Goal: Find specific page/section: Find specific page/section

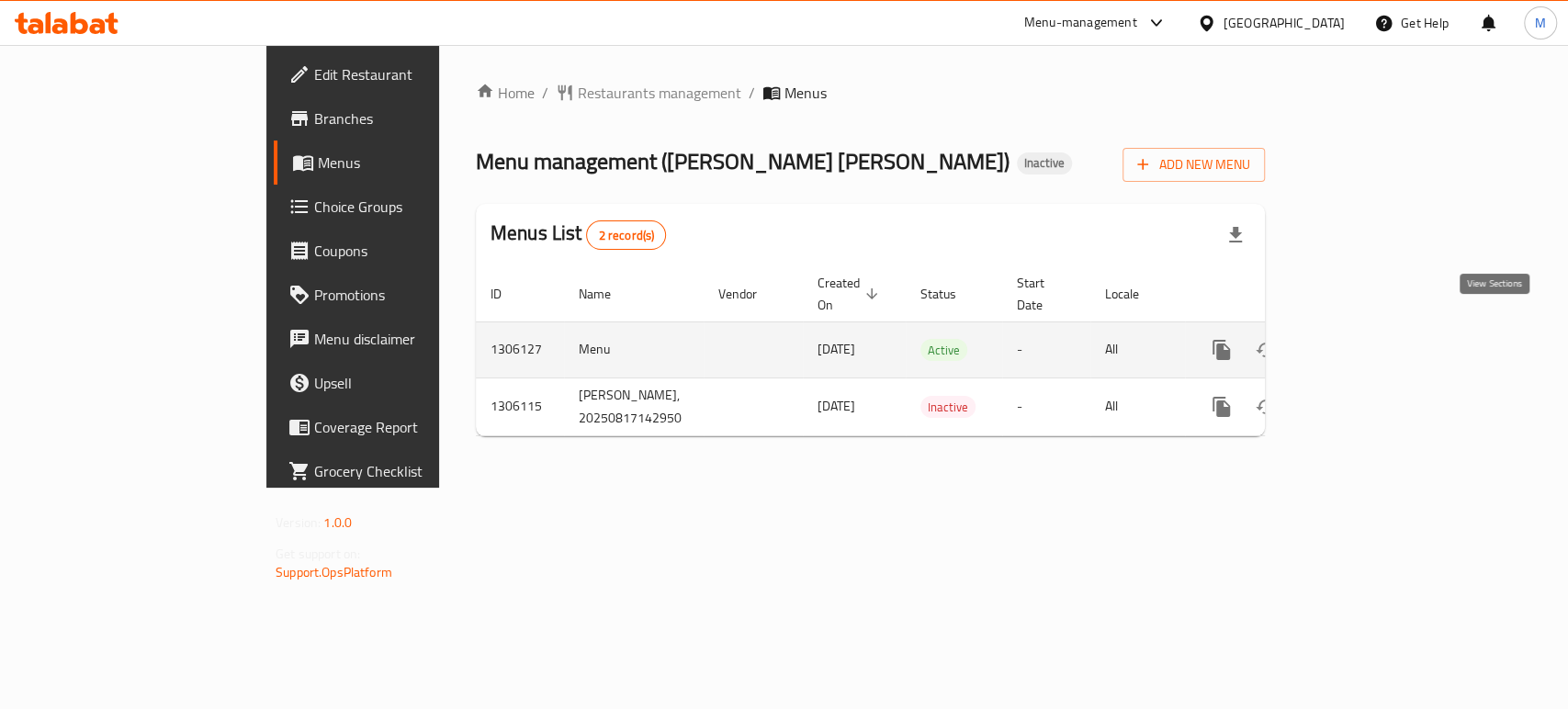
click at [1365, 339] on icon "enhanced table" at bounding box center [1354, 350] width 22 height 22
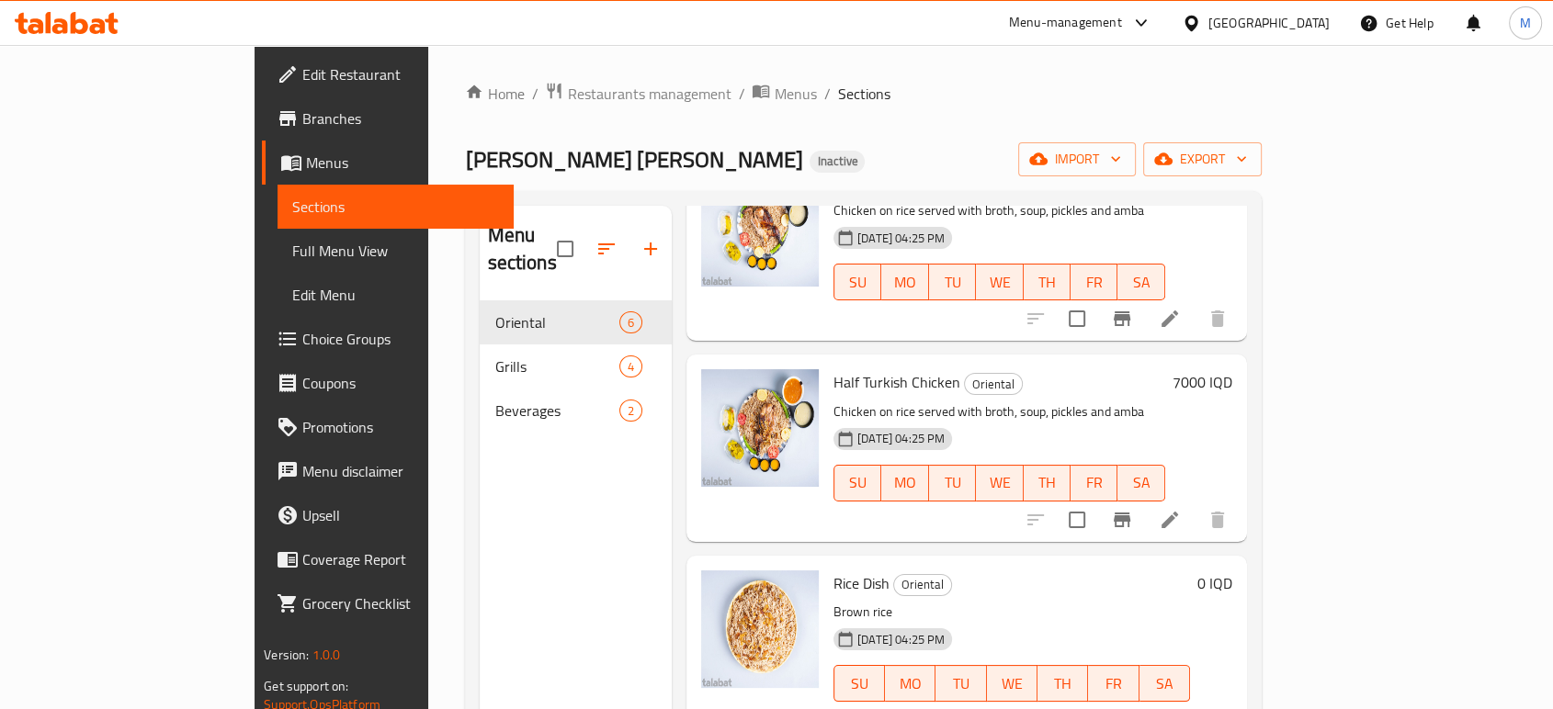
scroll to position [257, 0]
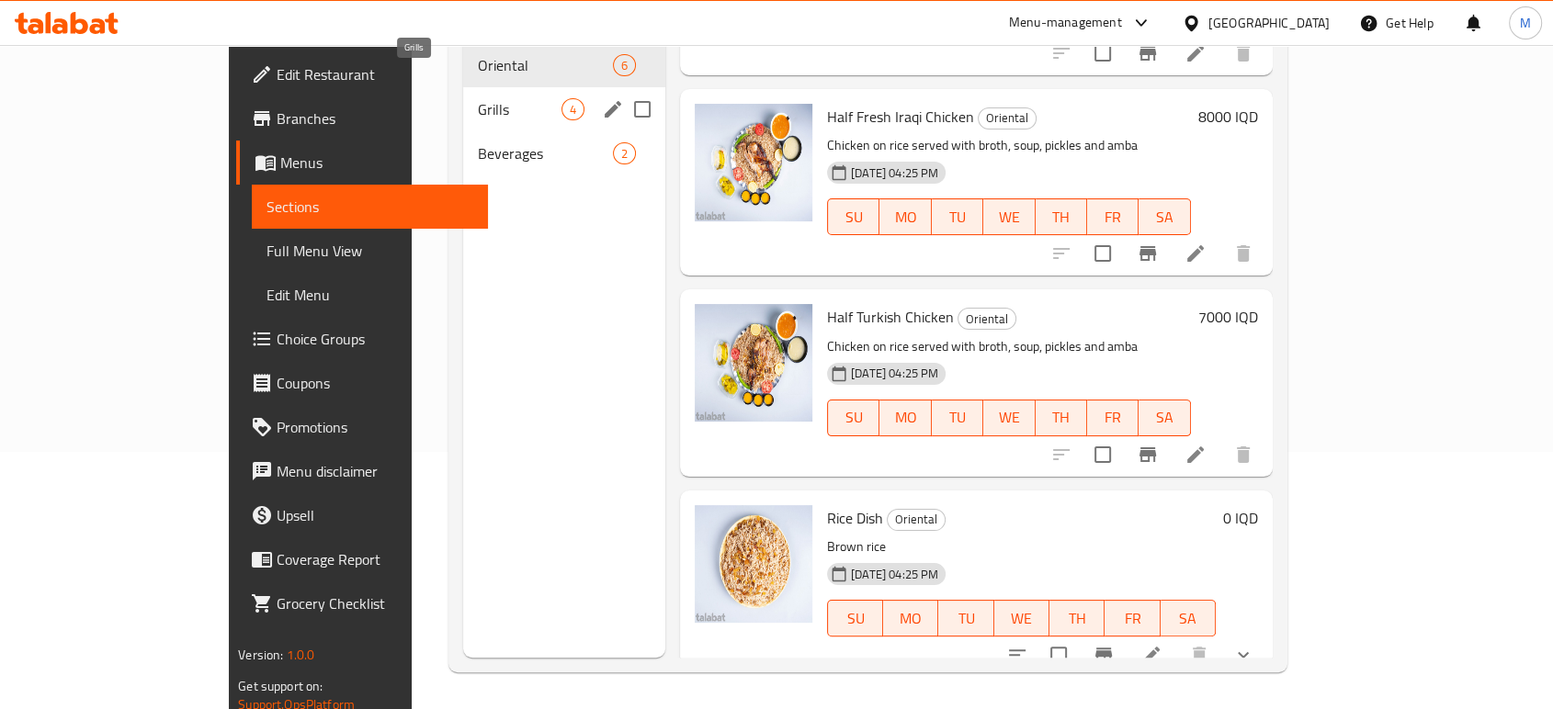
click at [478, 98] on span "Grills" at bounding box center [520, 109] width 84 height 22
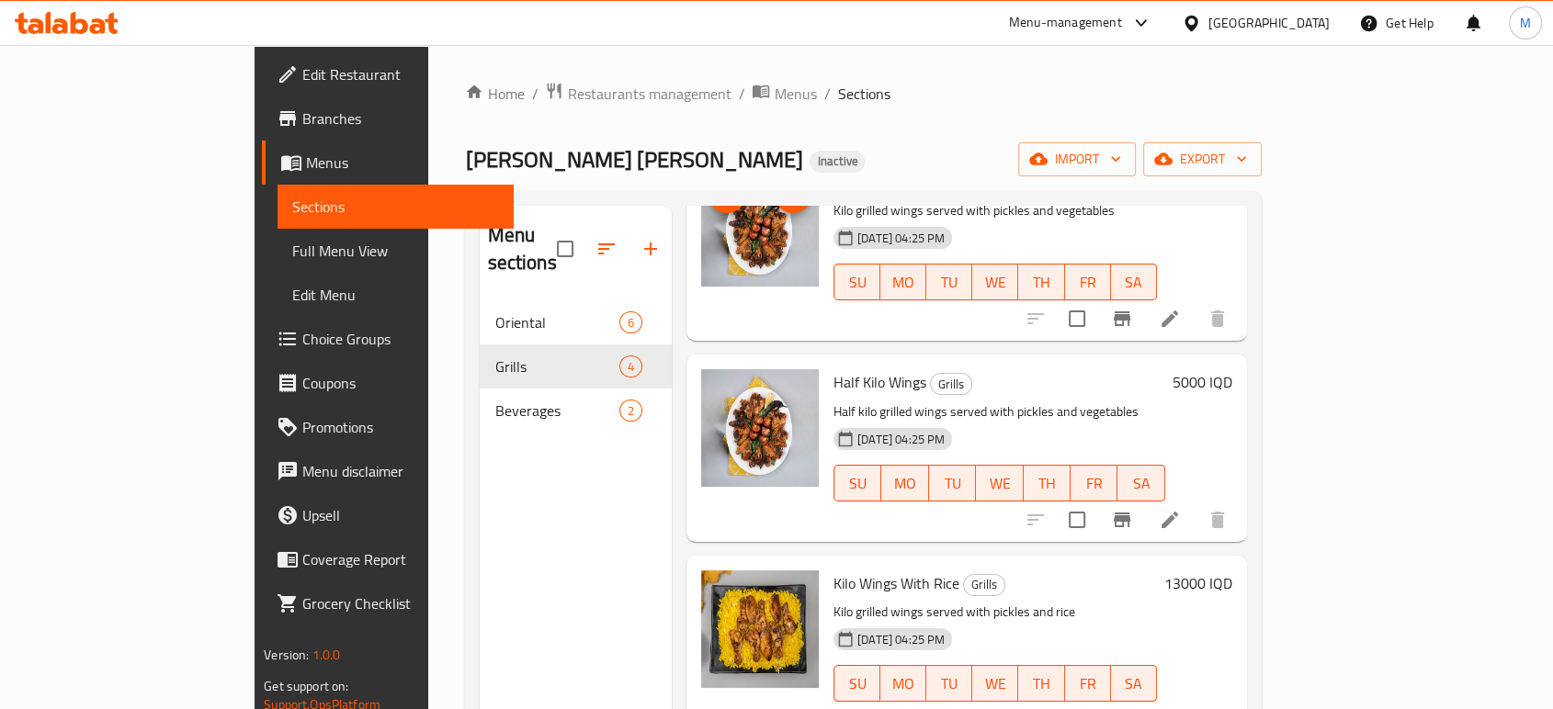
scroll to position [257, 0]
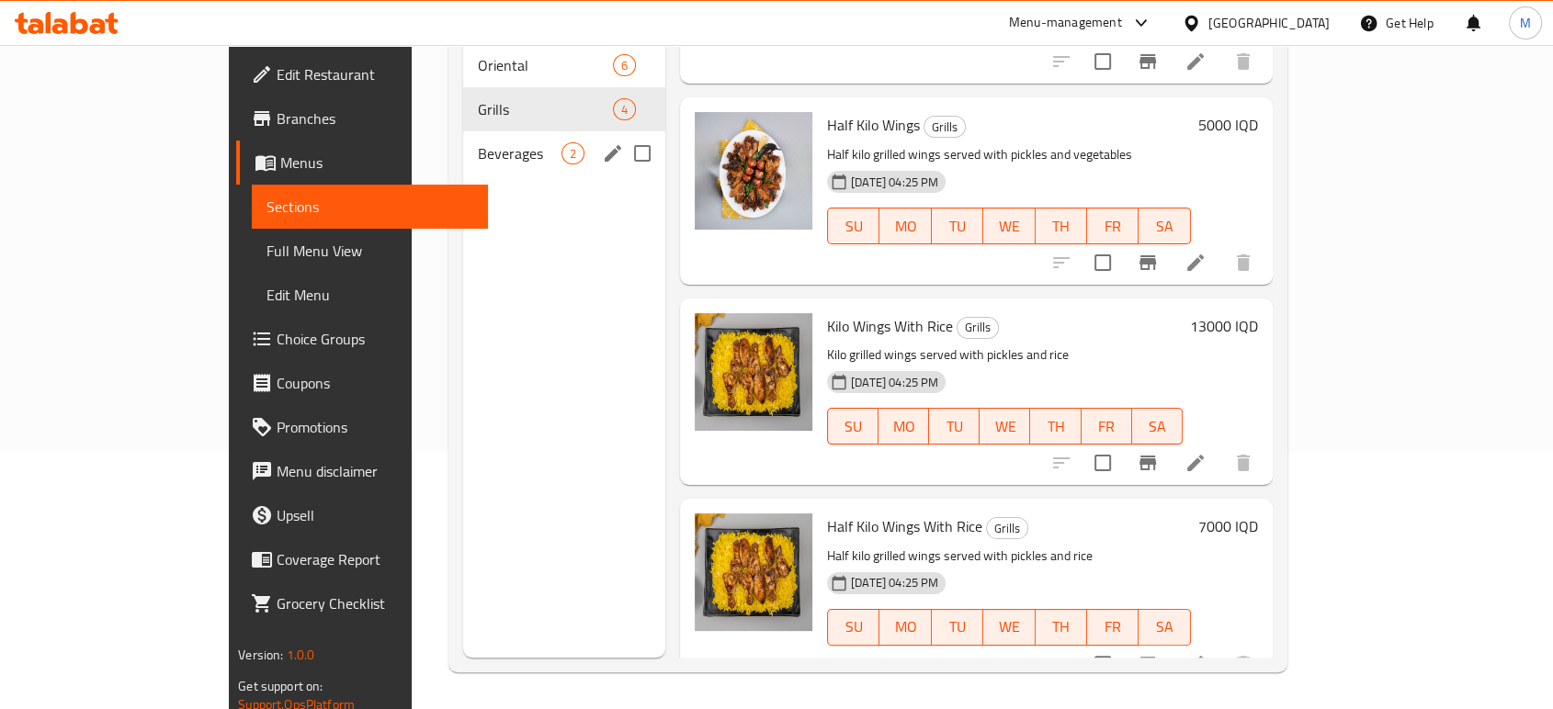
click at [478, 142] on span "Beverages" at bounding box center [520, 153] width 84 height 22
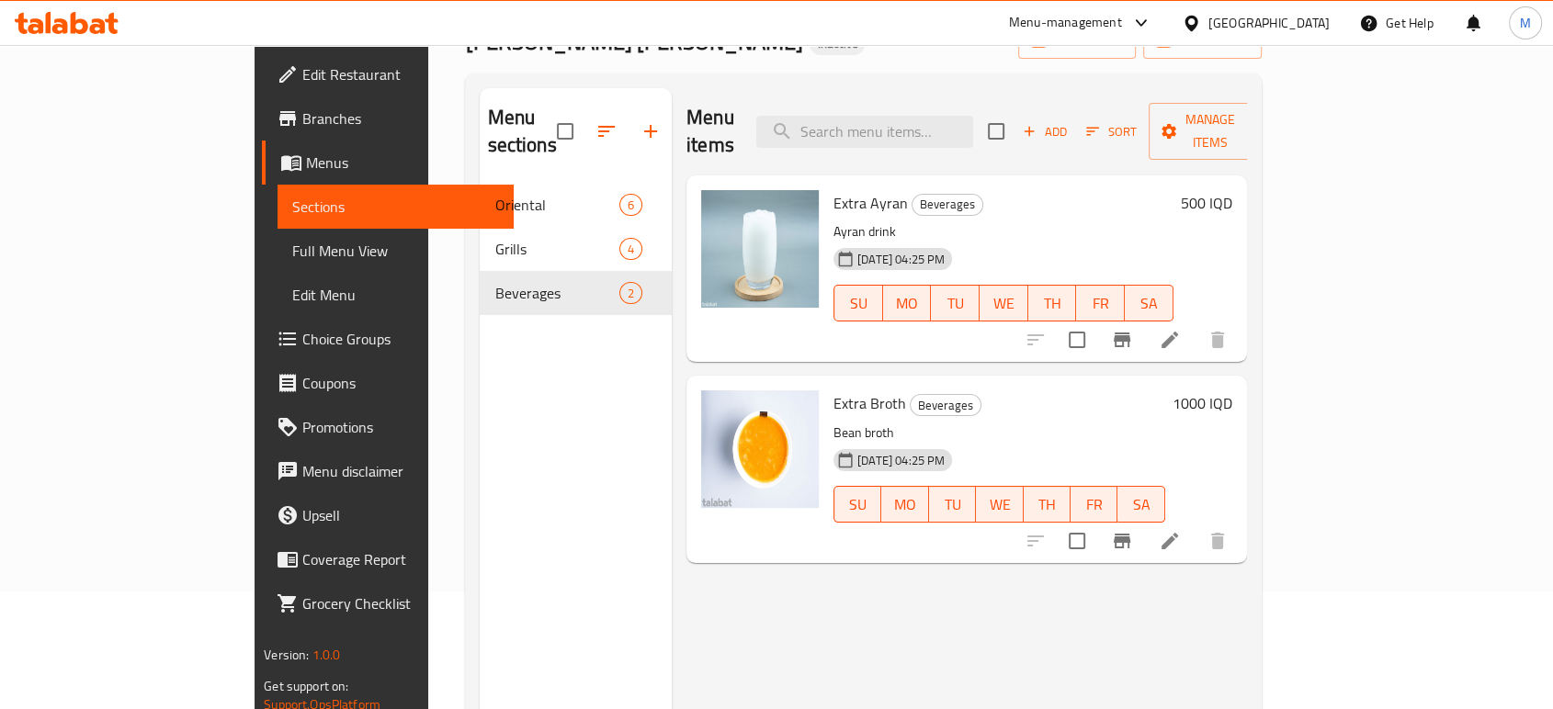
scroll to position [115, 0]
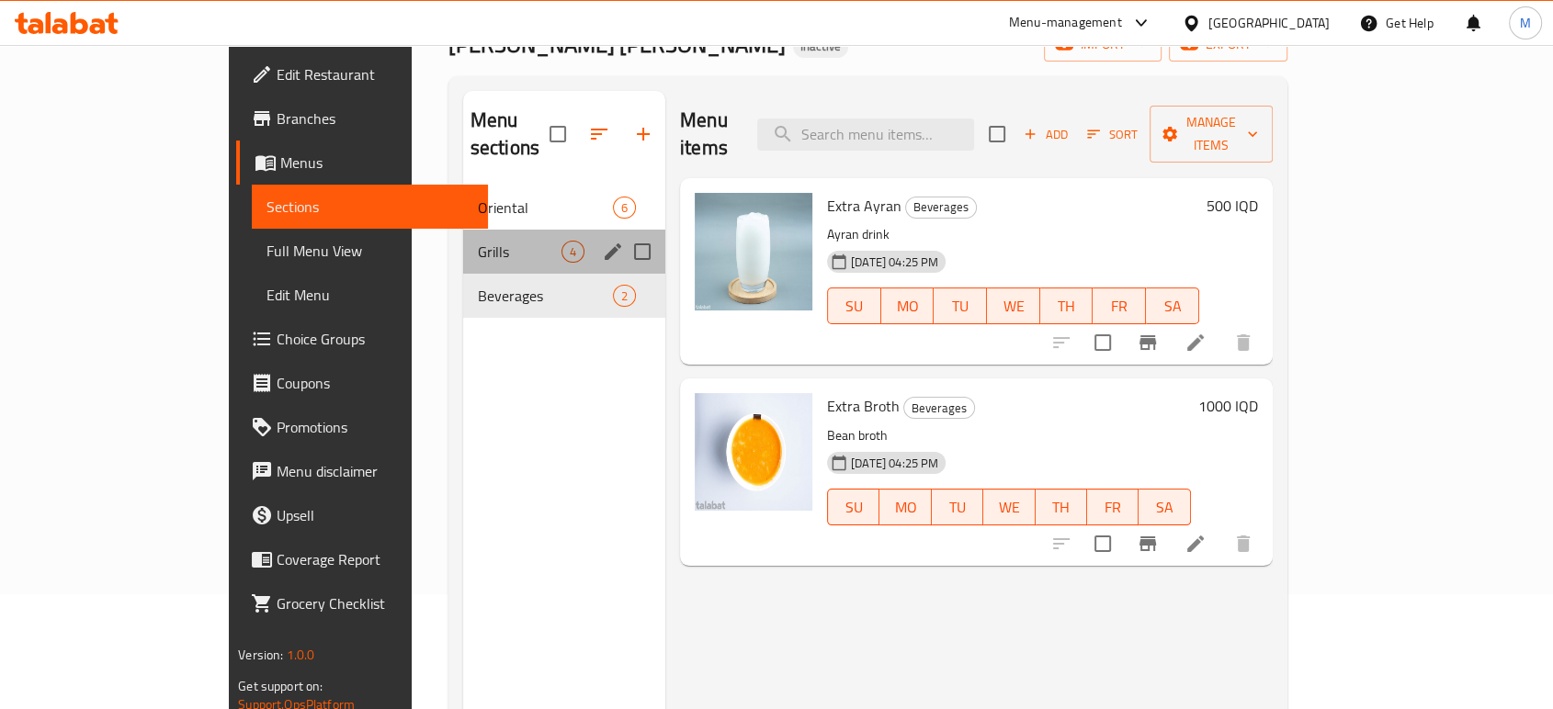
click at [463, 239] on div "Grills 4" at bounding box center [564, 252] width 202 height 44
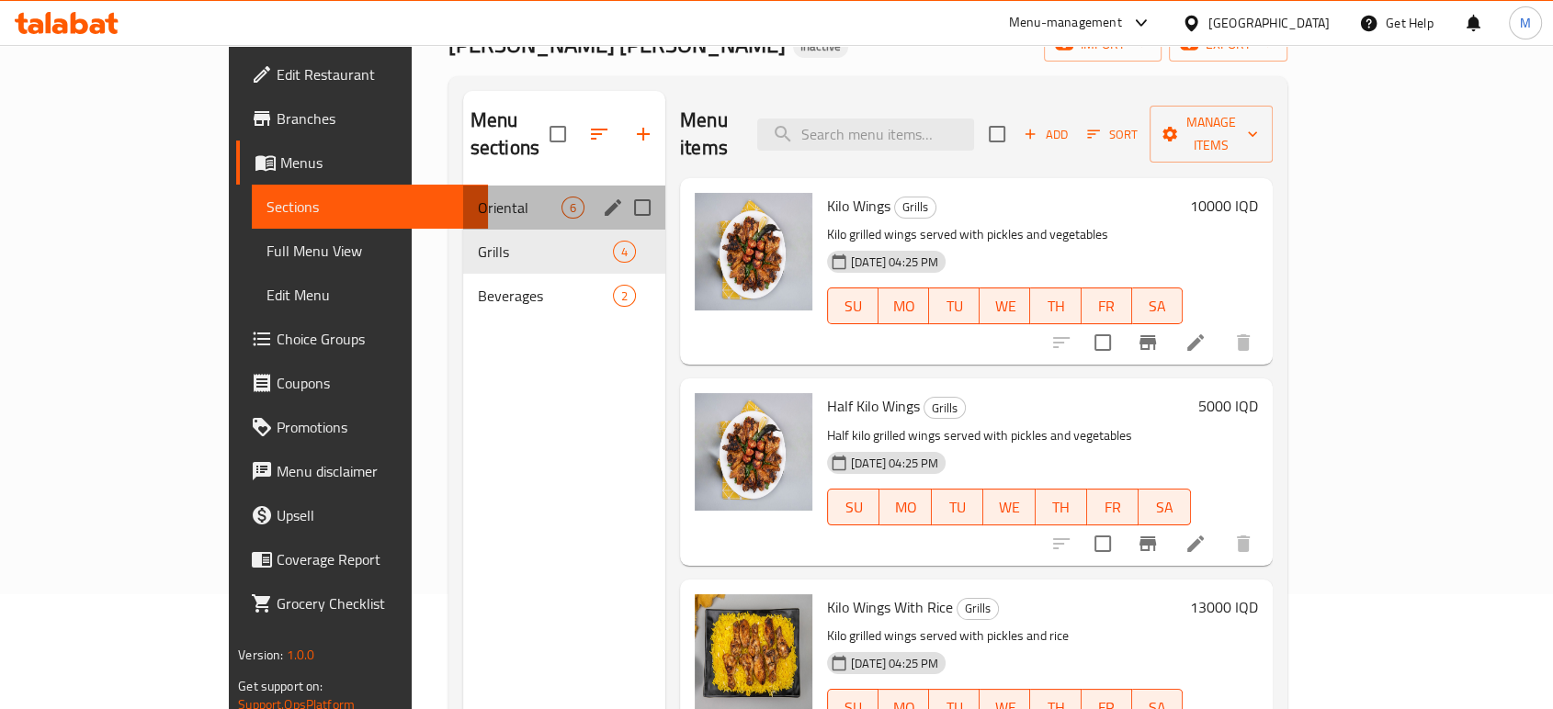
click at [463, 186] on div "Oriental 6" at bounding box center [564, 208] width 202 height 44
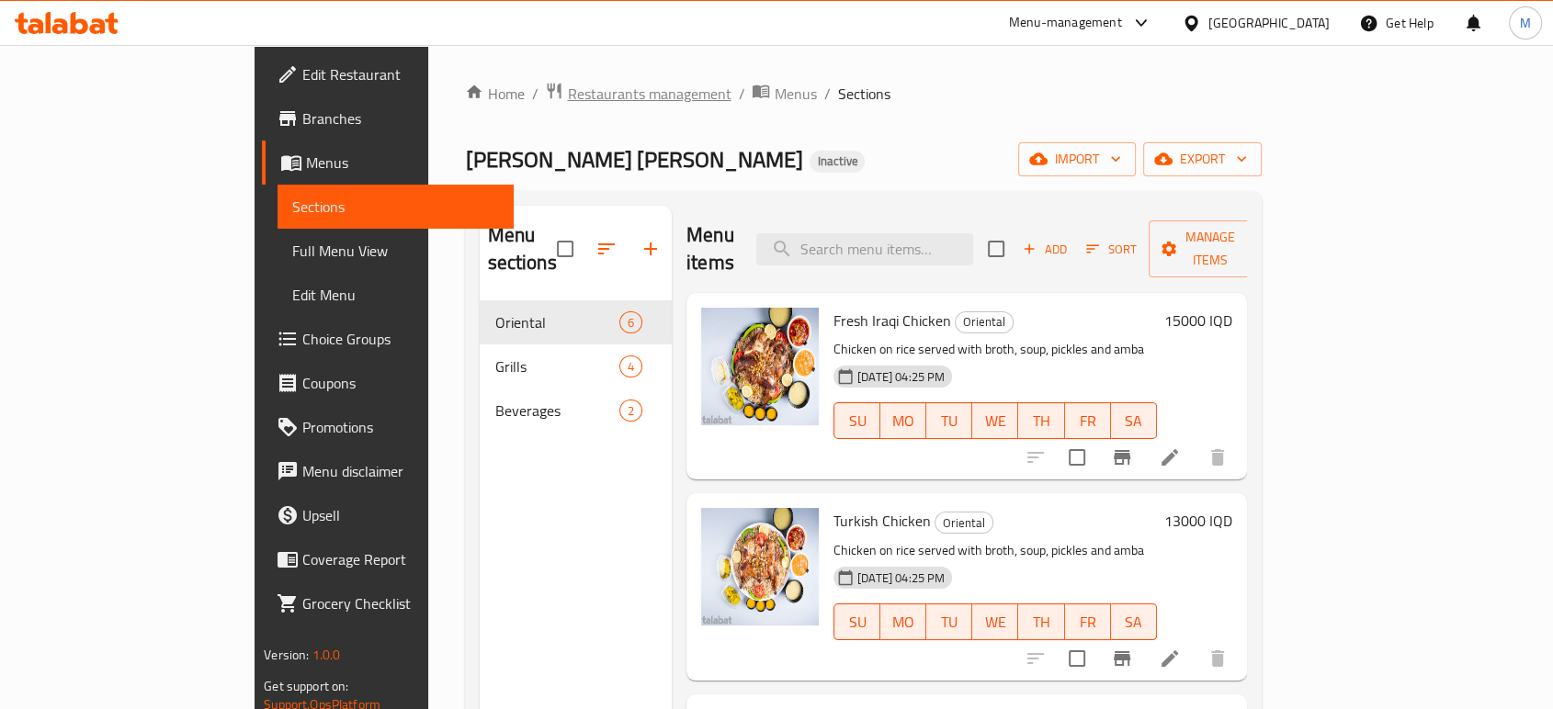
click at [567, 88] on span "Restaurants management" at bounding box center [649, 94] width 164 height 22
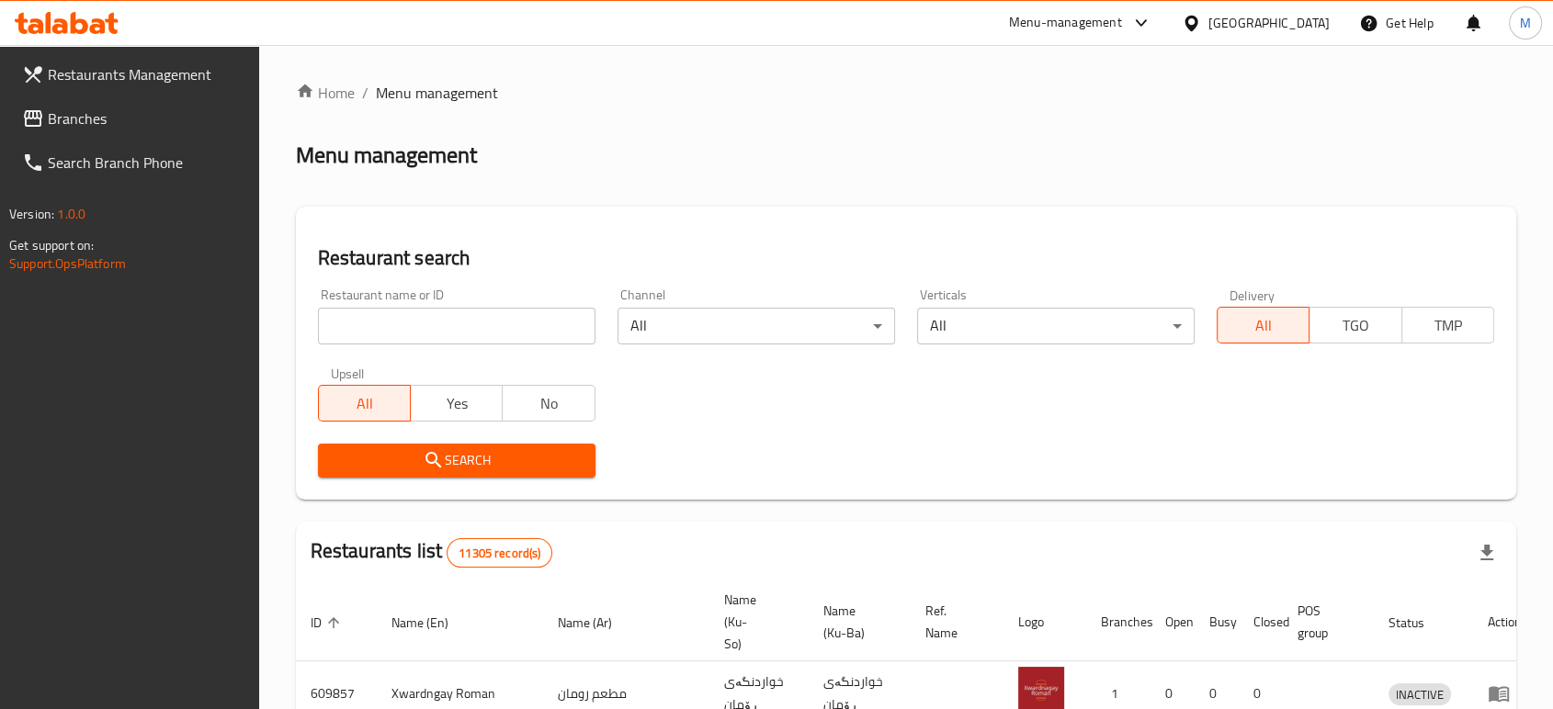
click at [450, 317] on div at bounding box center [776, 354] width 1553 height 709
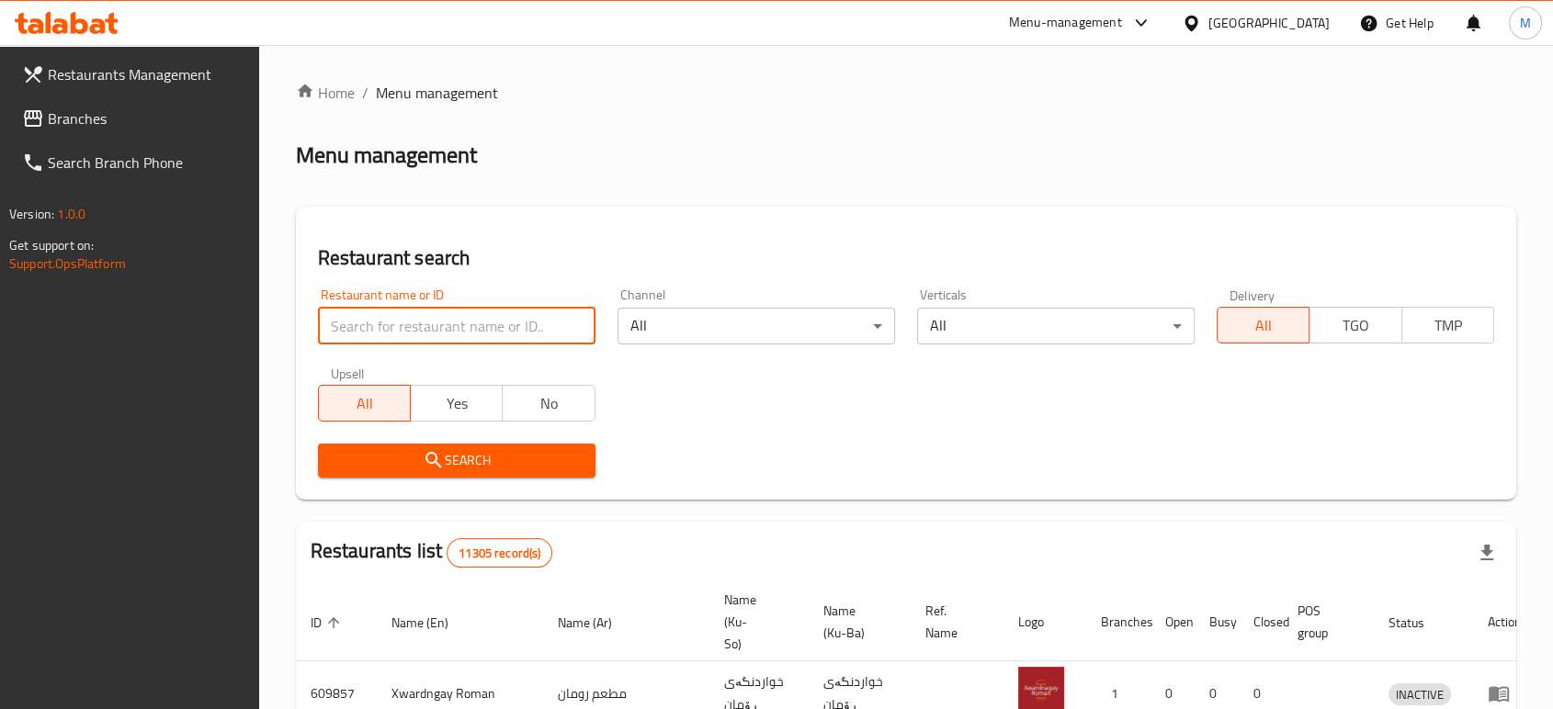
click at [450, 317] on input "search" at bounding box center [457, 326] width 278 height 37
paste input "Diet Flex"
type input "Diet Flex"
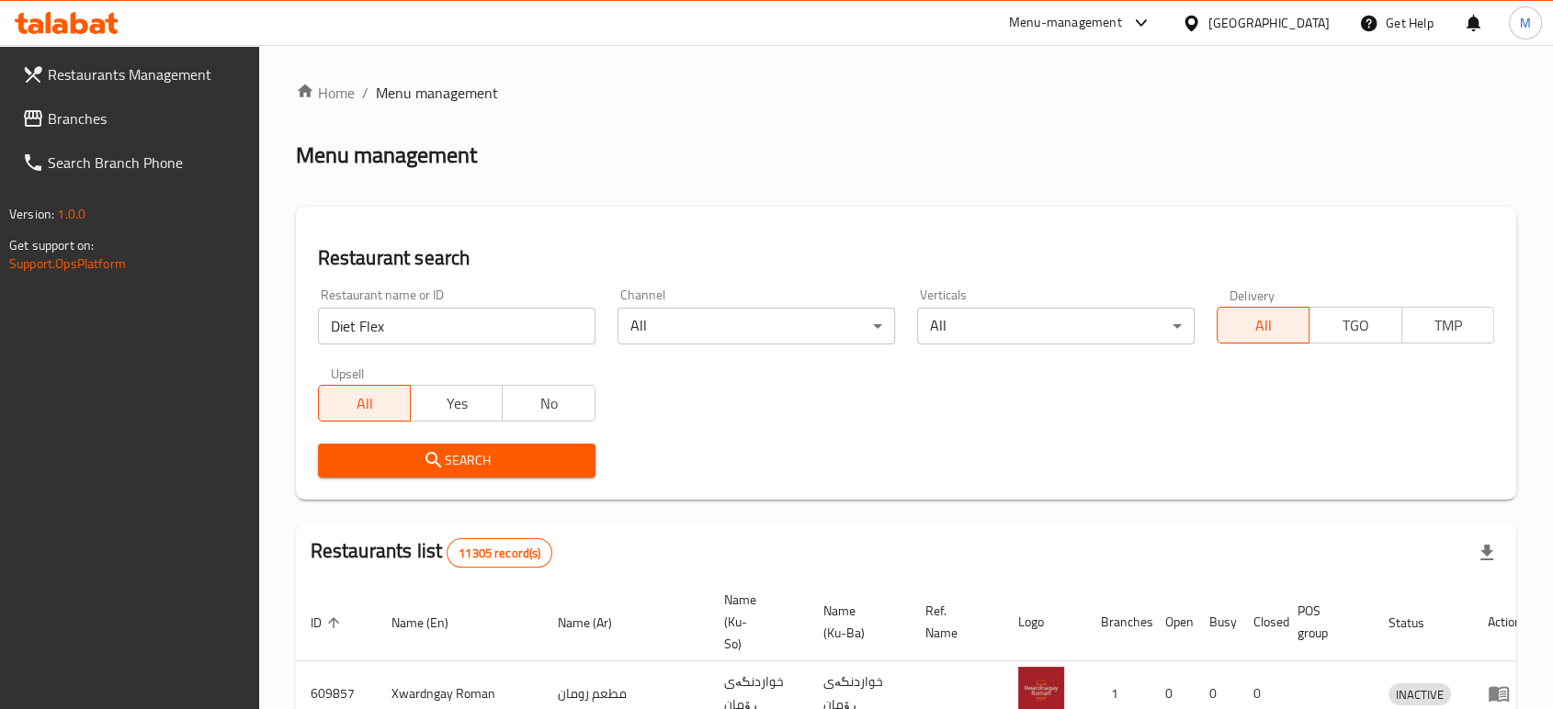
click at [436, 456] on icon "submit" at bounding box center [434, 460] width 16 height 16
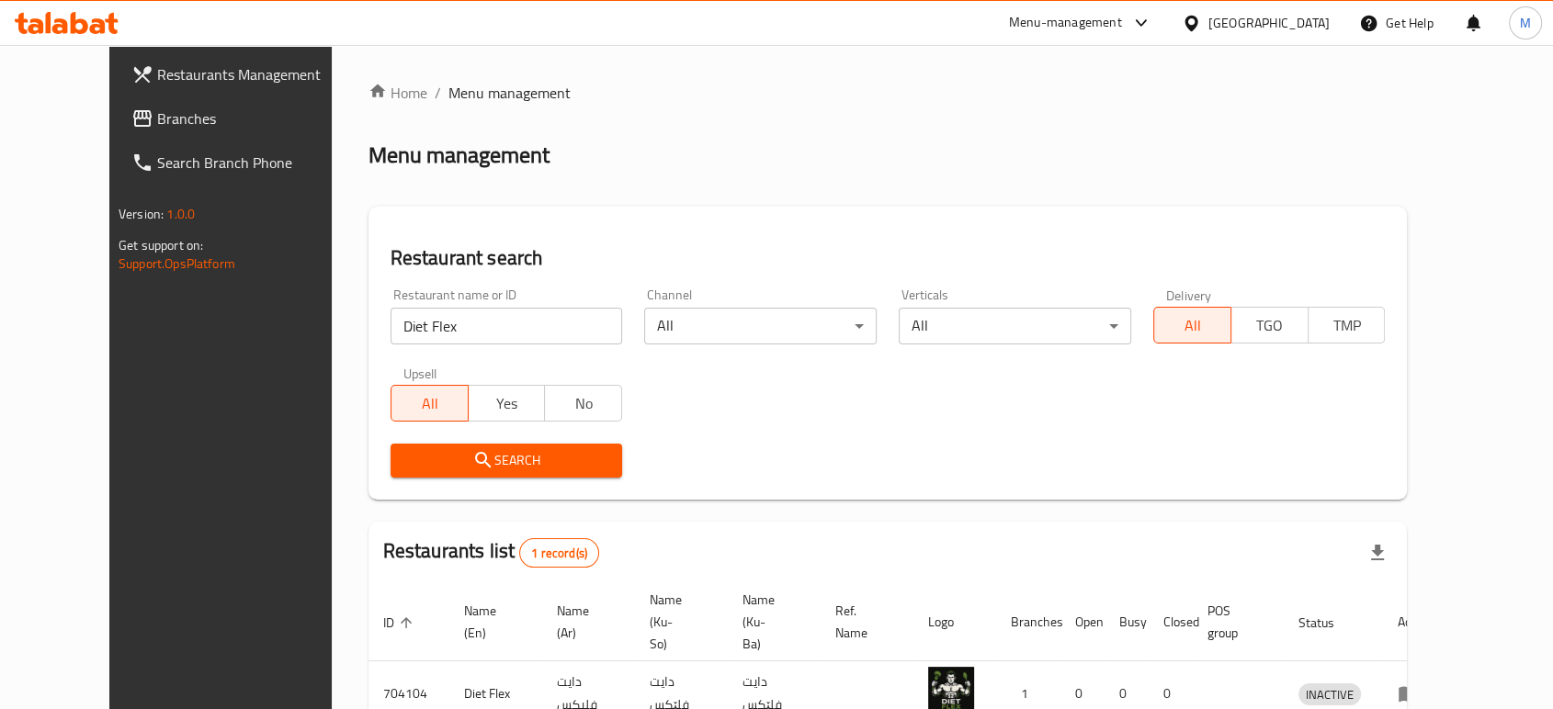
scroll to position [94, 0]
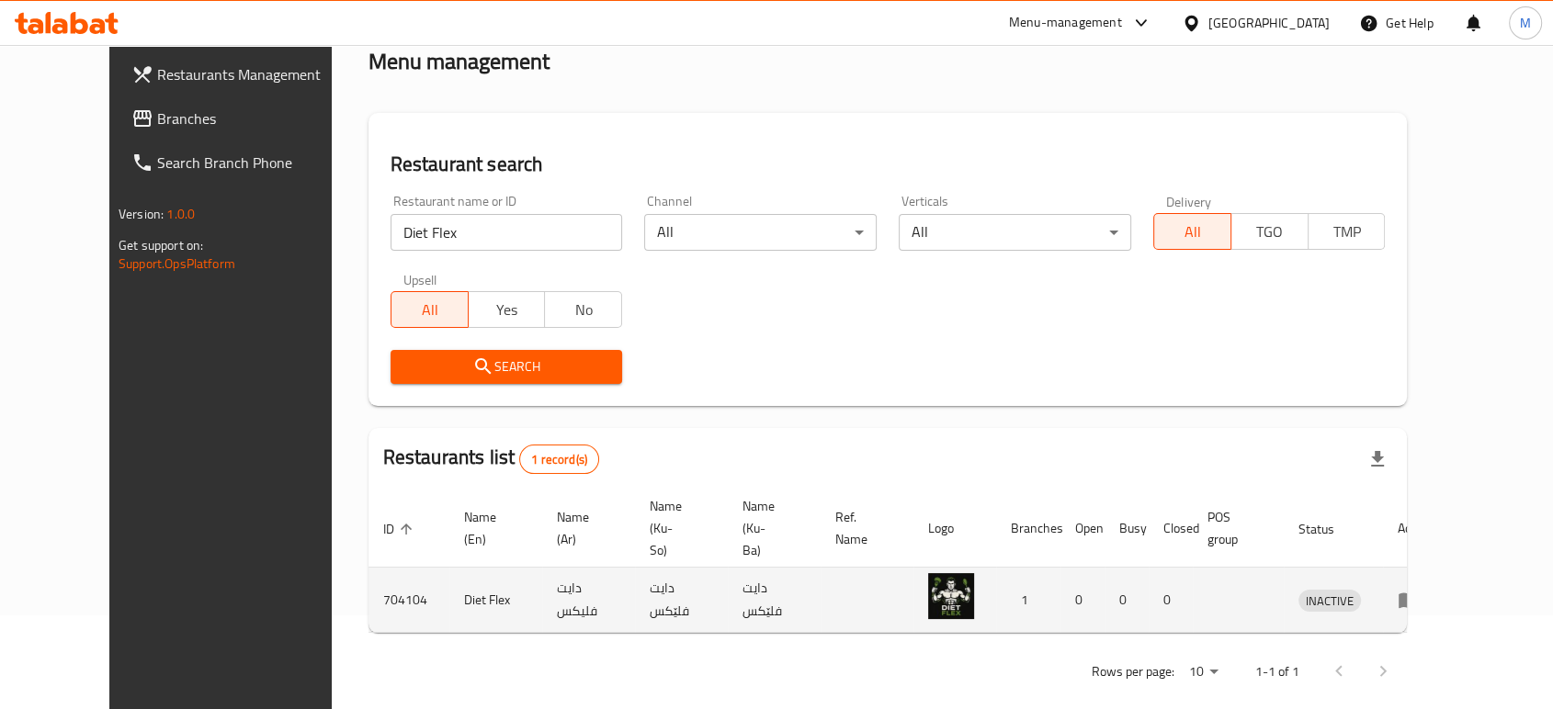
click at [1420, 589] on icon "enhanced table" at bounding box center [1409, 600] width 22 height 22
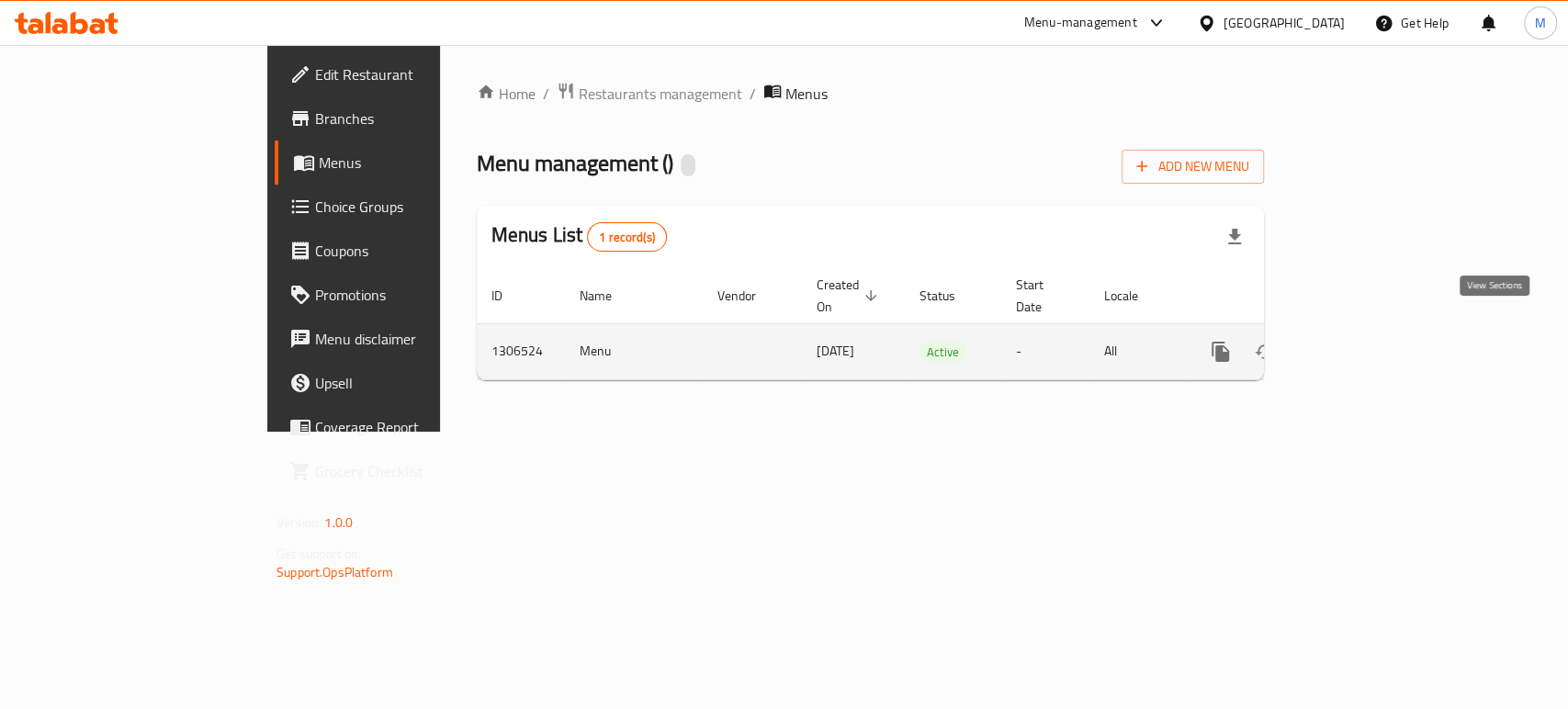
click at [1364, 341] on icon "enhanced table" at bounding box center [1353, 352] width 22 height 22
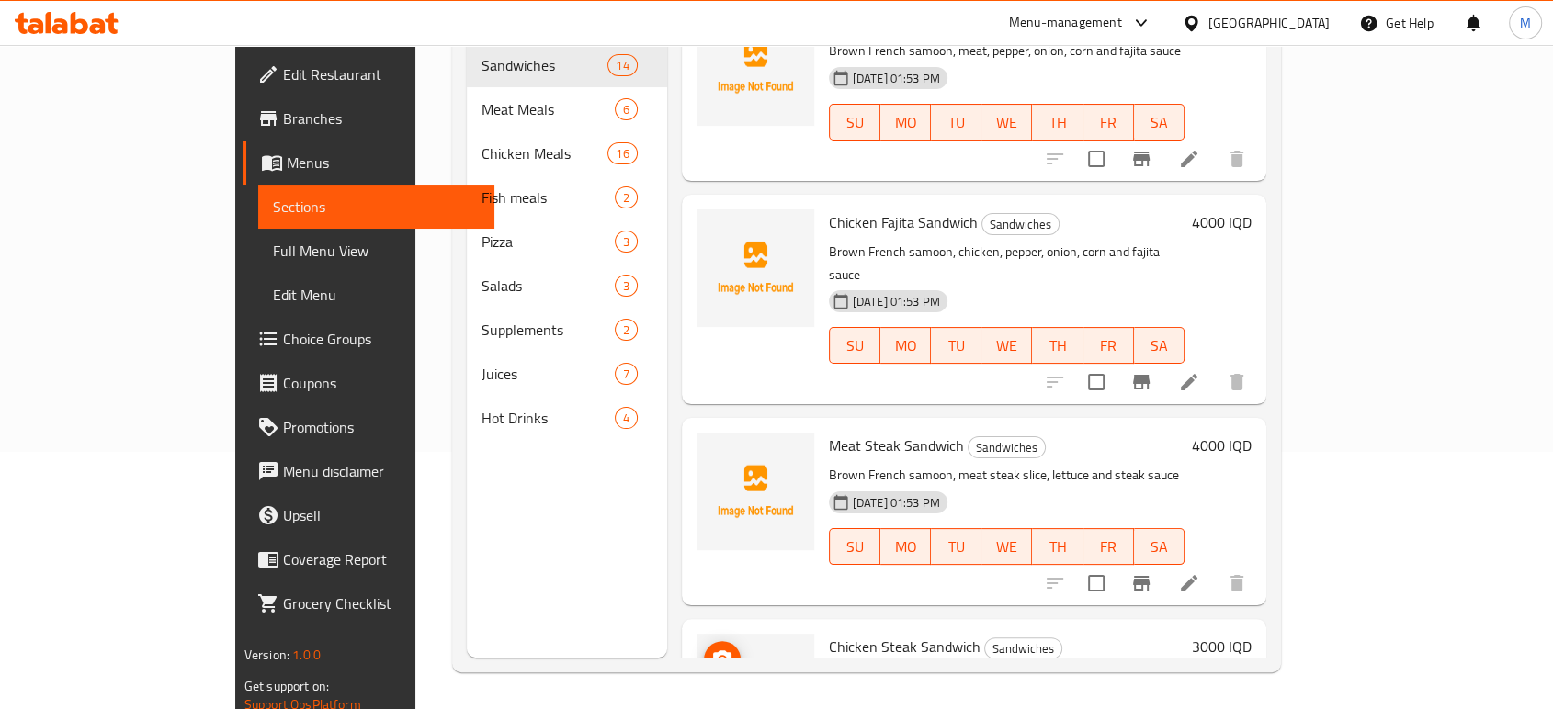
scroll to position [2147, 0]
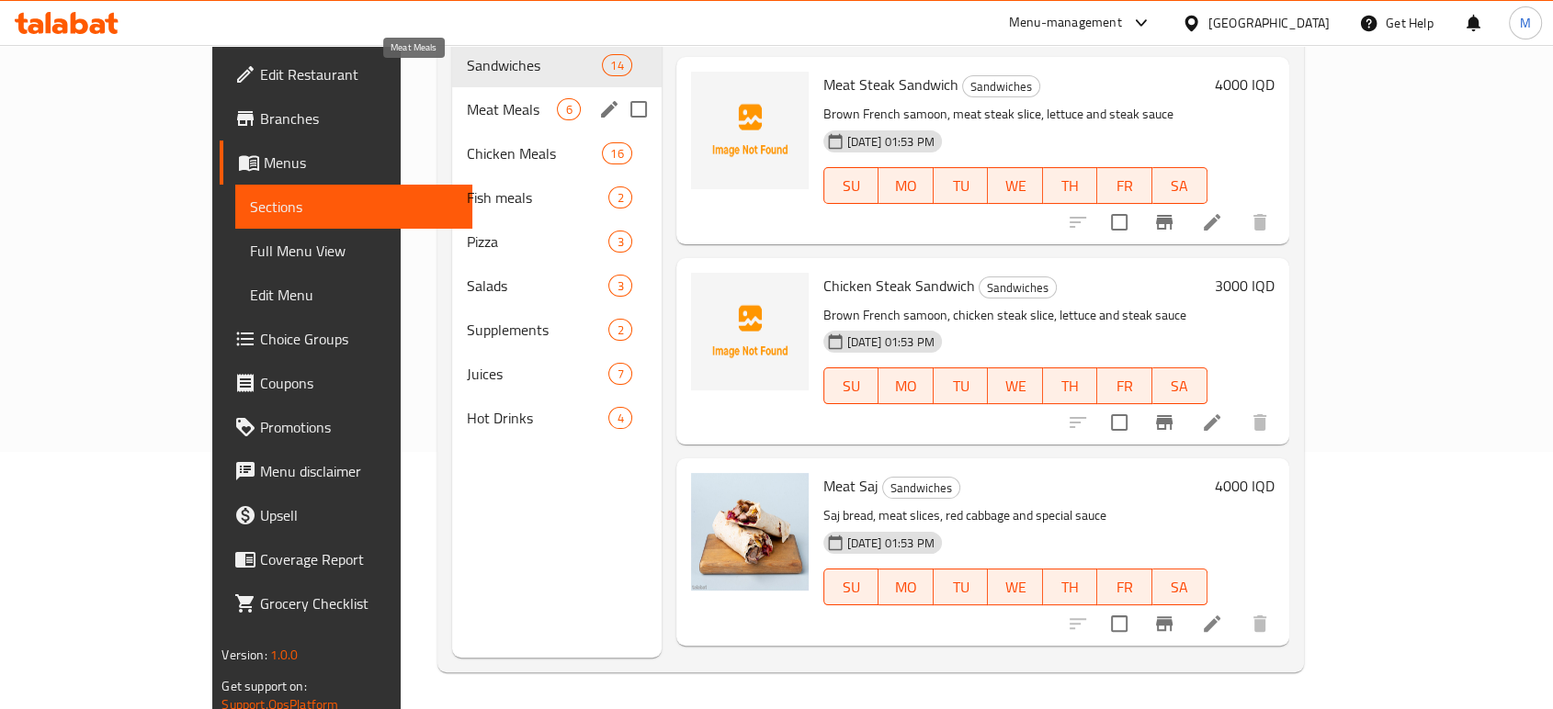
click at [467, 98] on span "Meat Meals" at bounding box center [512, 109] width 91 height 22
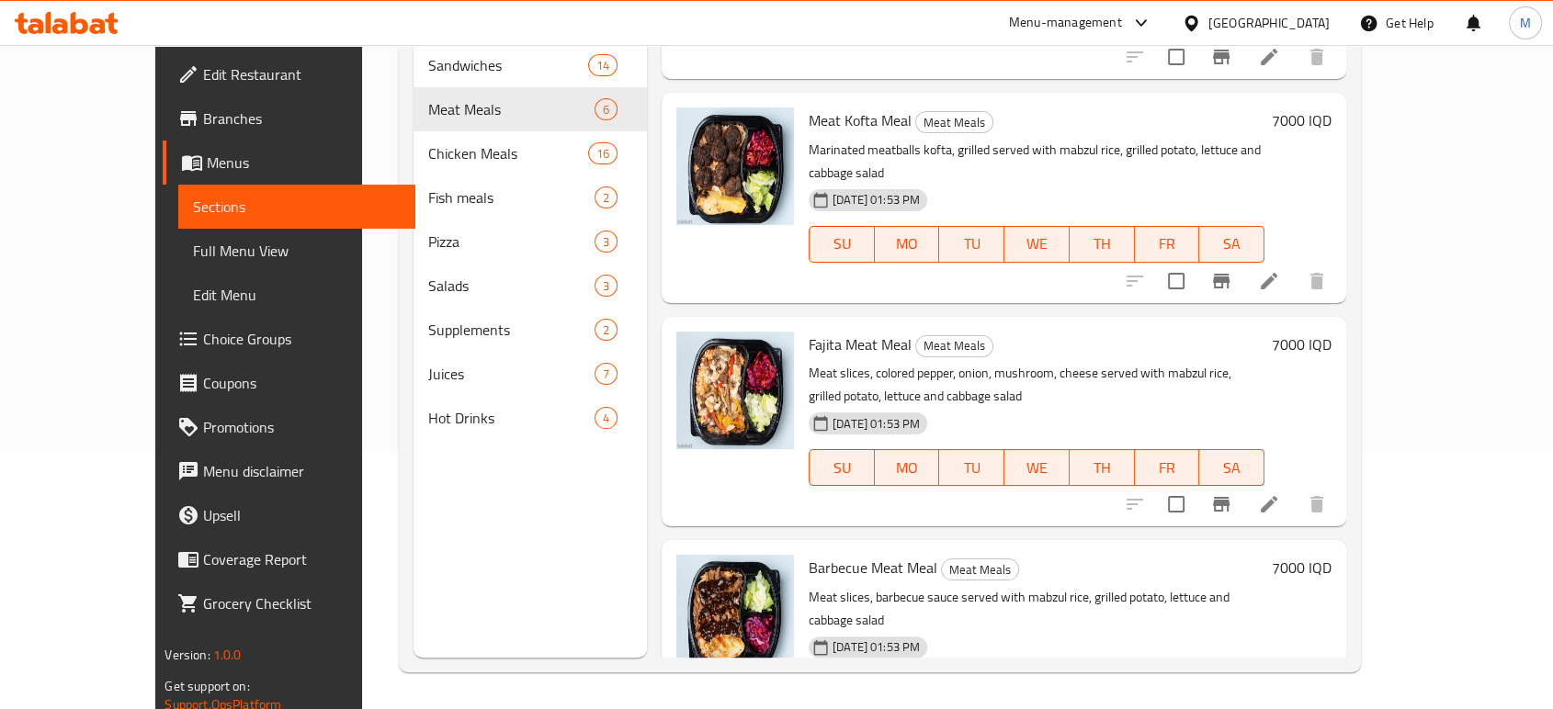
scroll to position [256, 0]
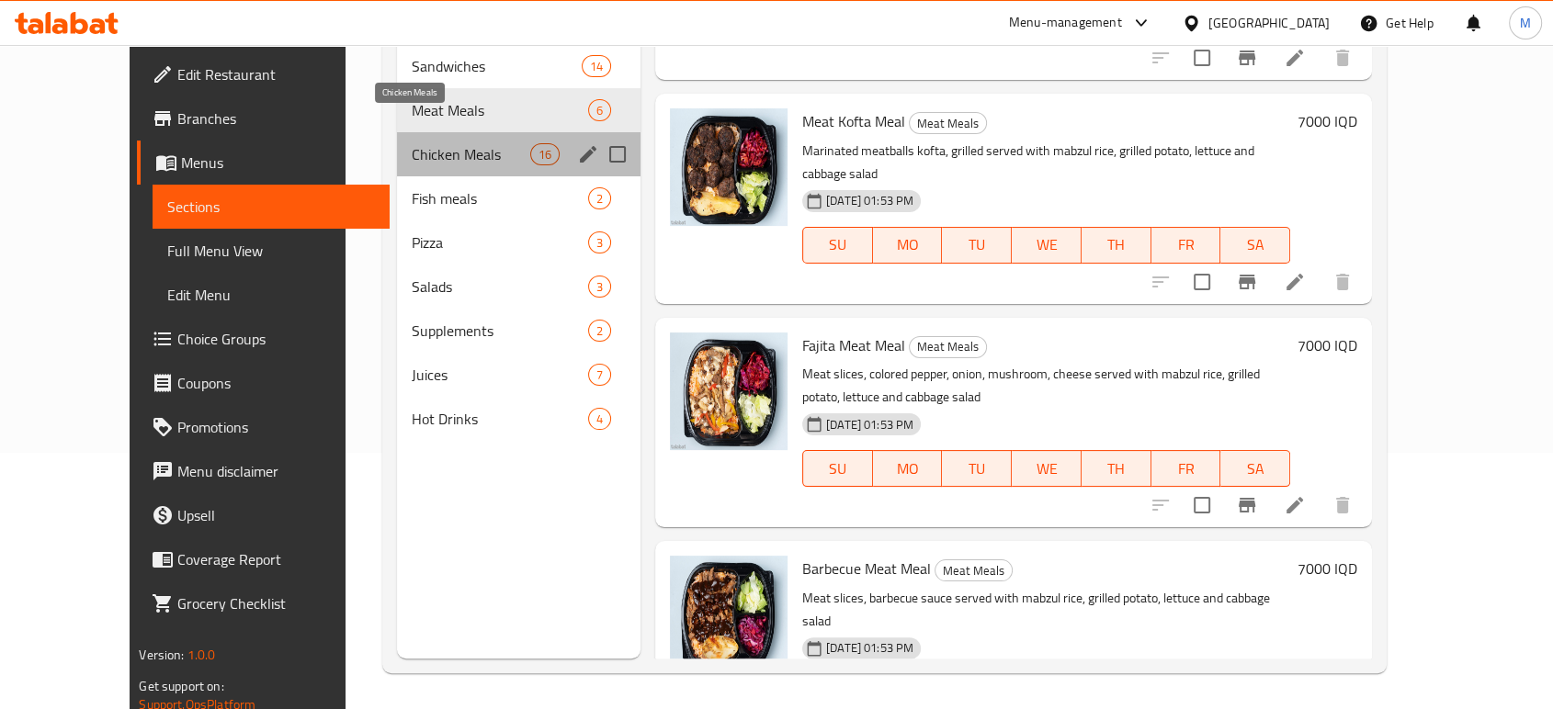
click at [451, 143] on span "Chicken Meals" at bounding box center [471, 154] width 119 height 22
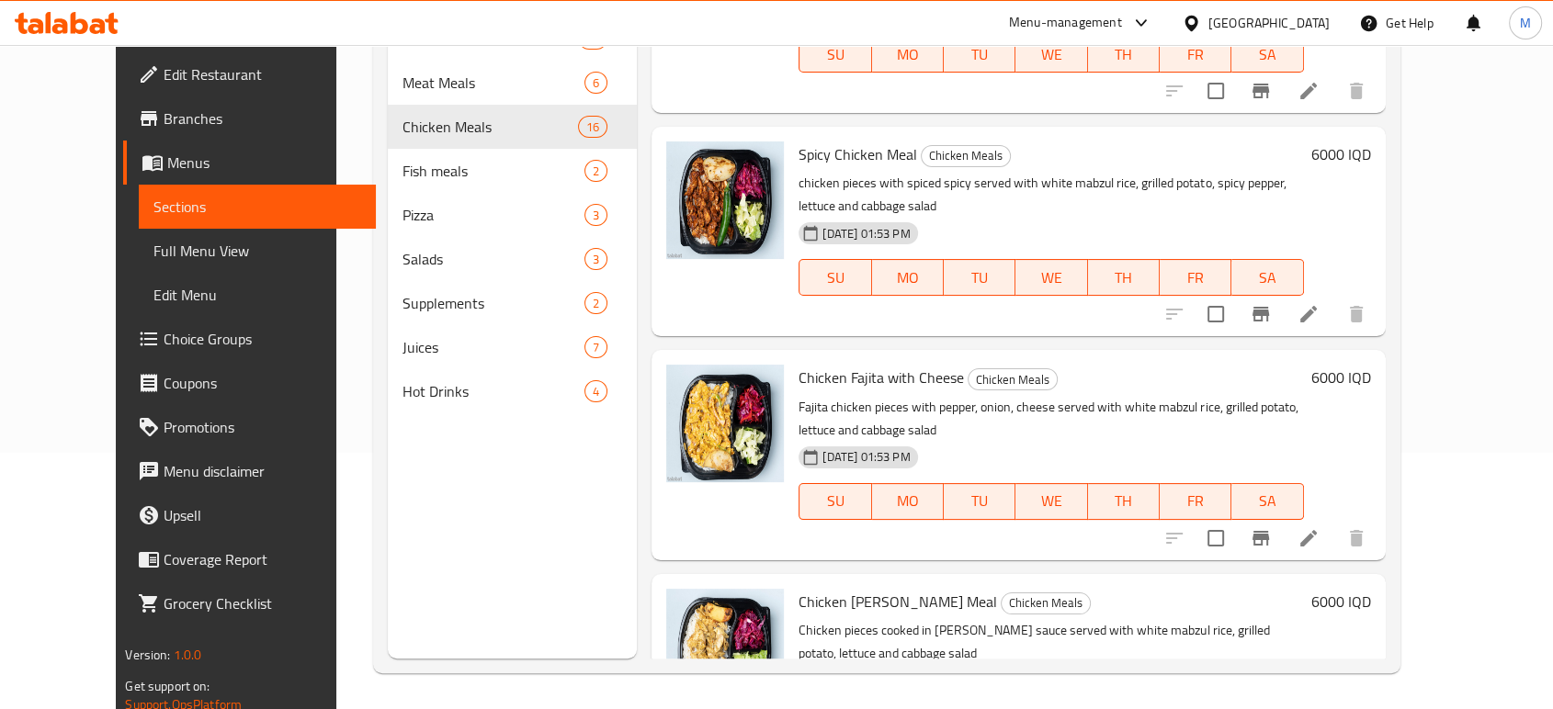
scroll to position [2594, 0]
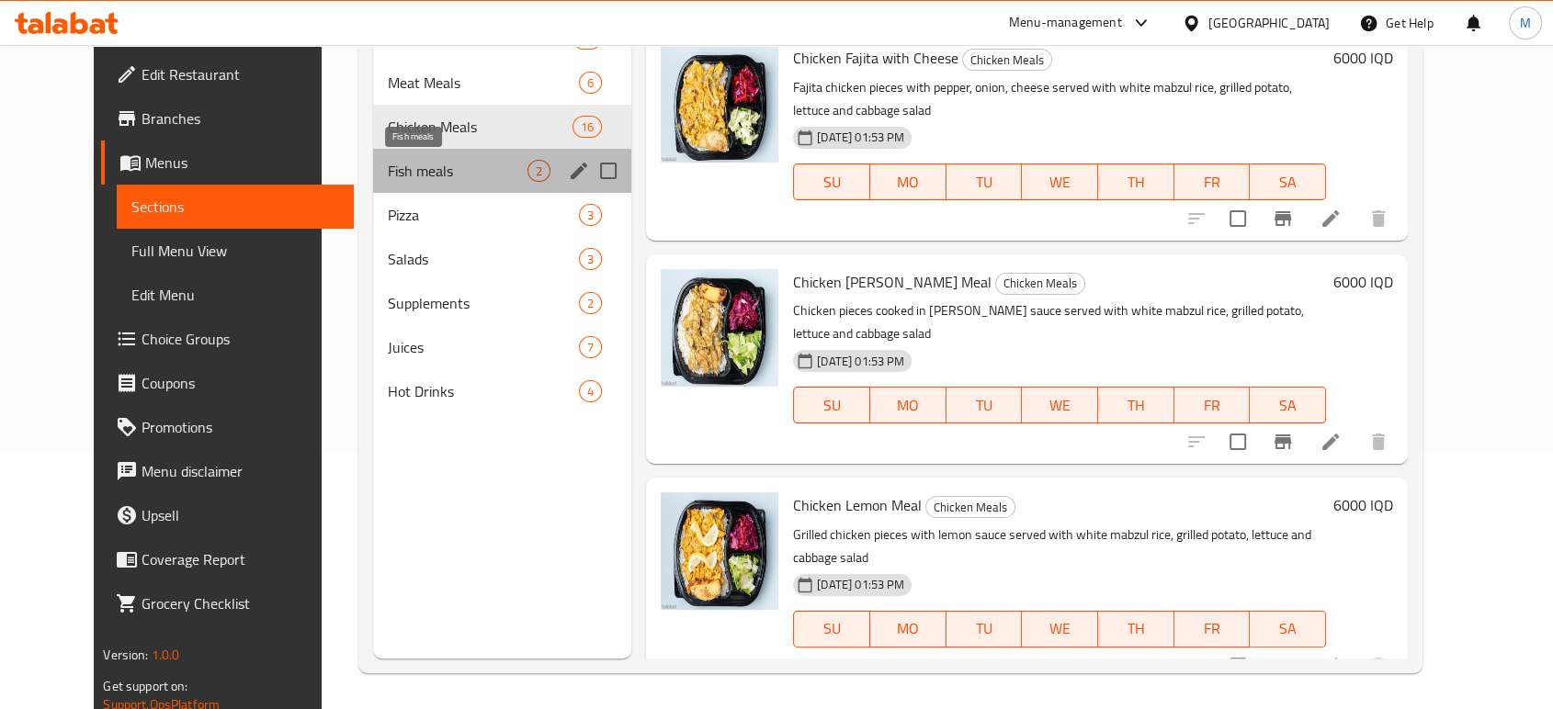
click at [388, 167] on span "Fish meals" at bounding box center [458, 171] width 140 height 22
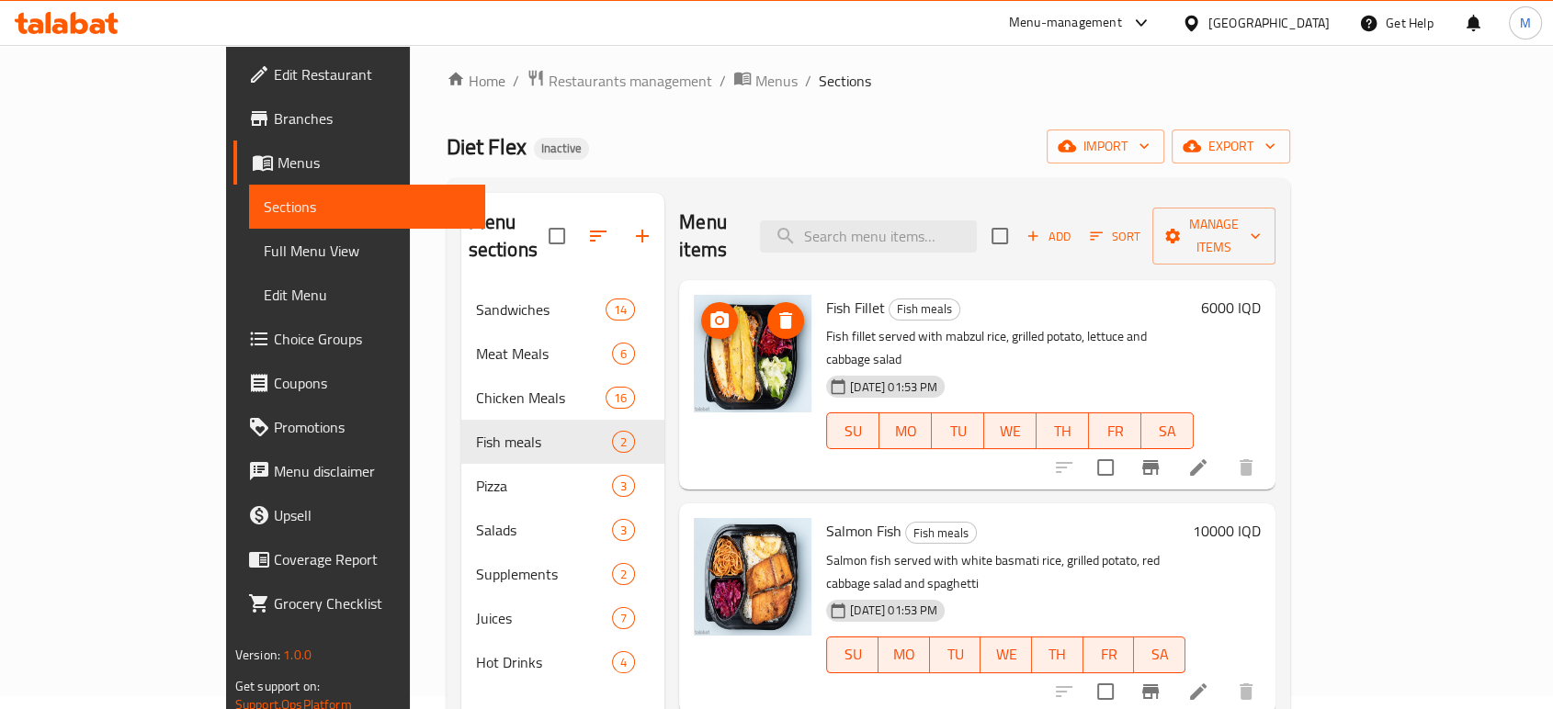
scroll to position [12, 0]
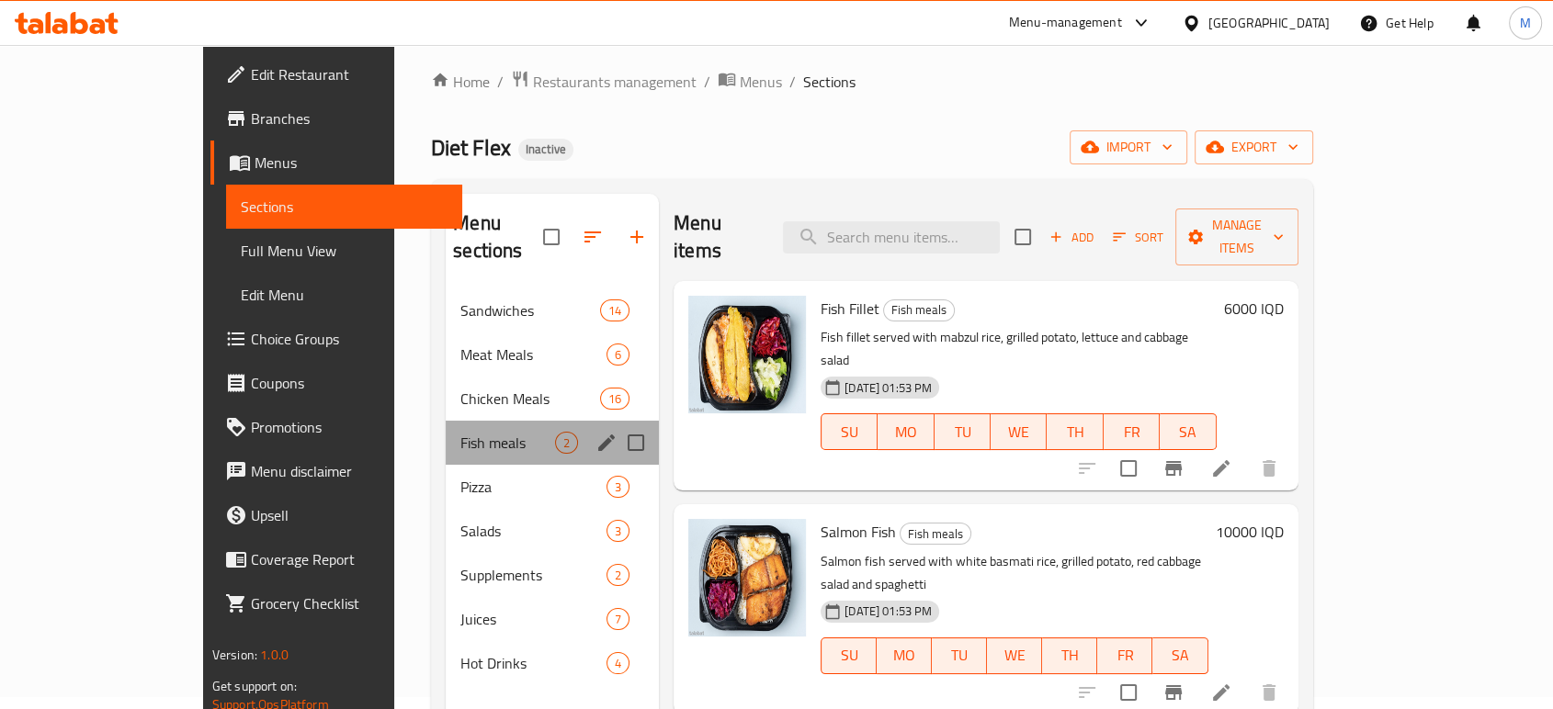
click at [481, 430] on div "Fish meals 2" at bounding box center [552, 443] width 213 height 44
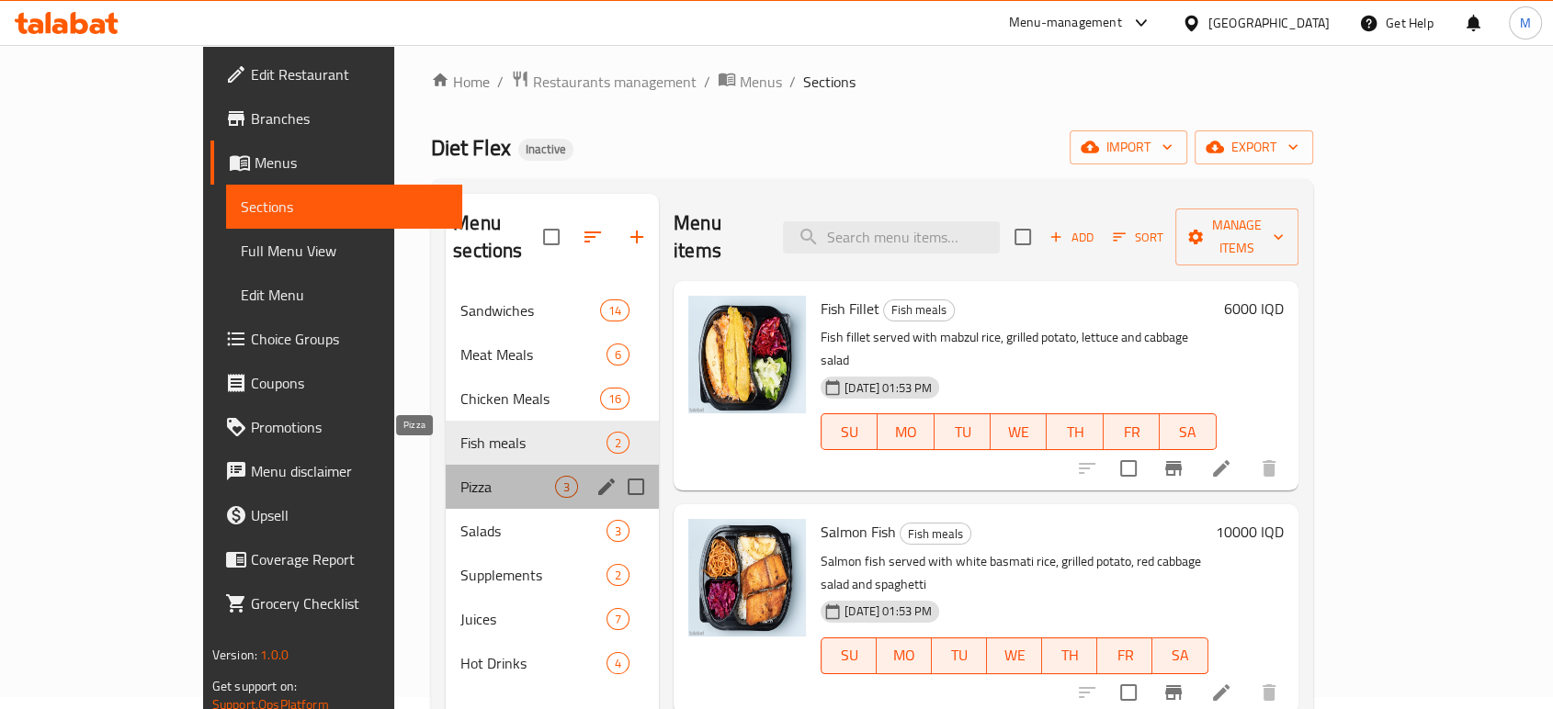
click at [460, 476] on span "Pizza" at bounding box center [507, 487] width 95 height 22
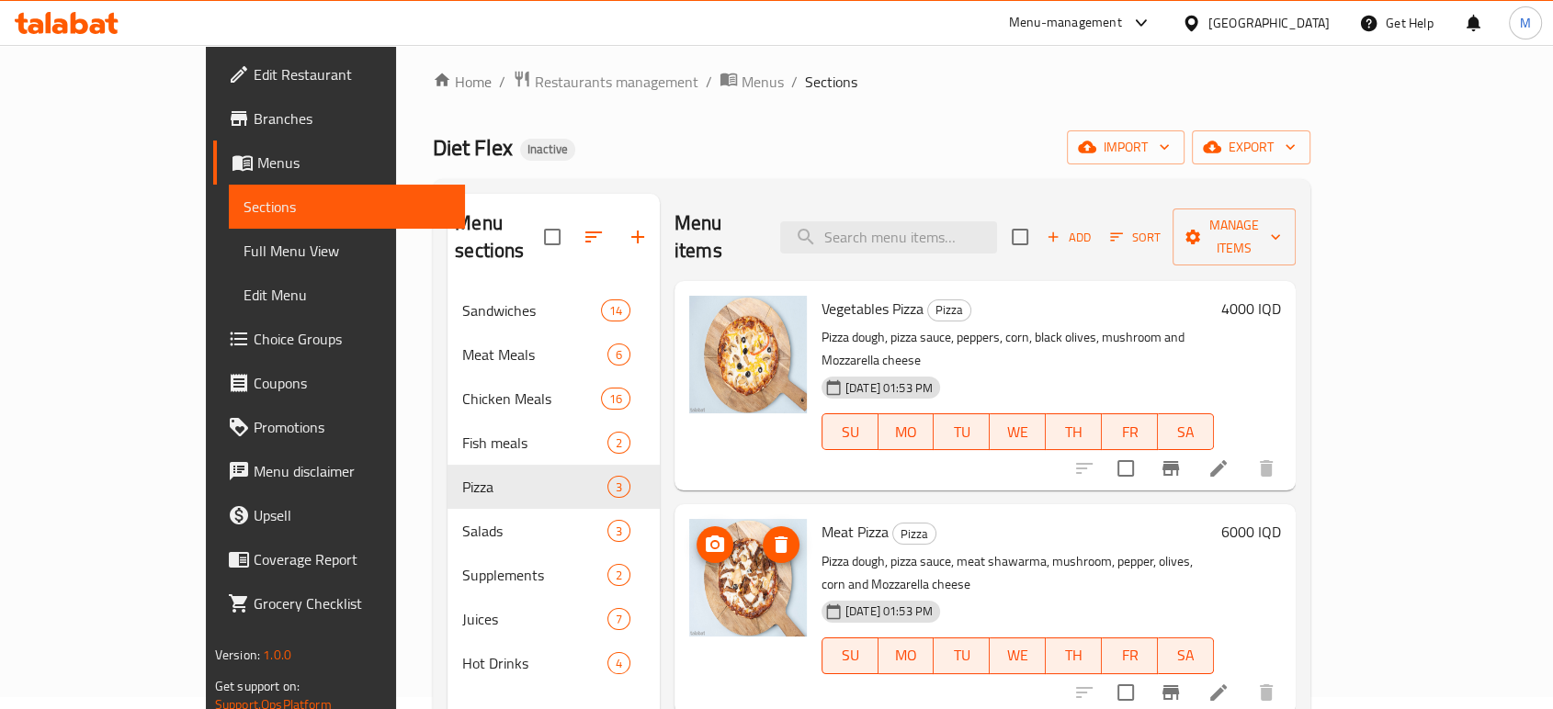
scroll to position [257, 0]
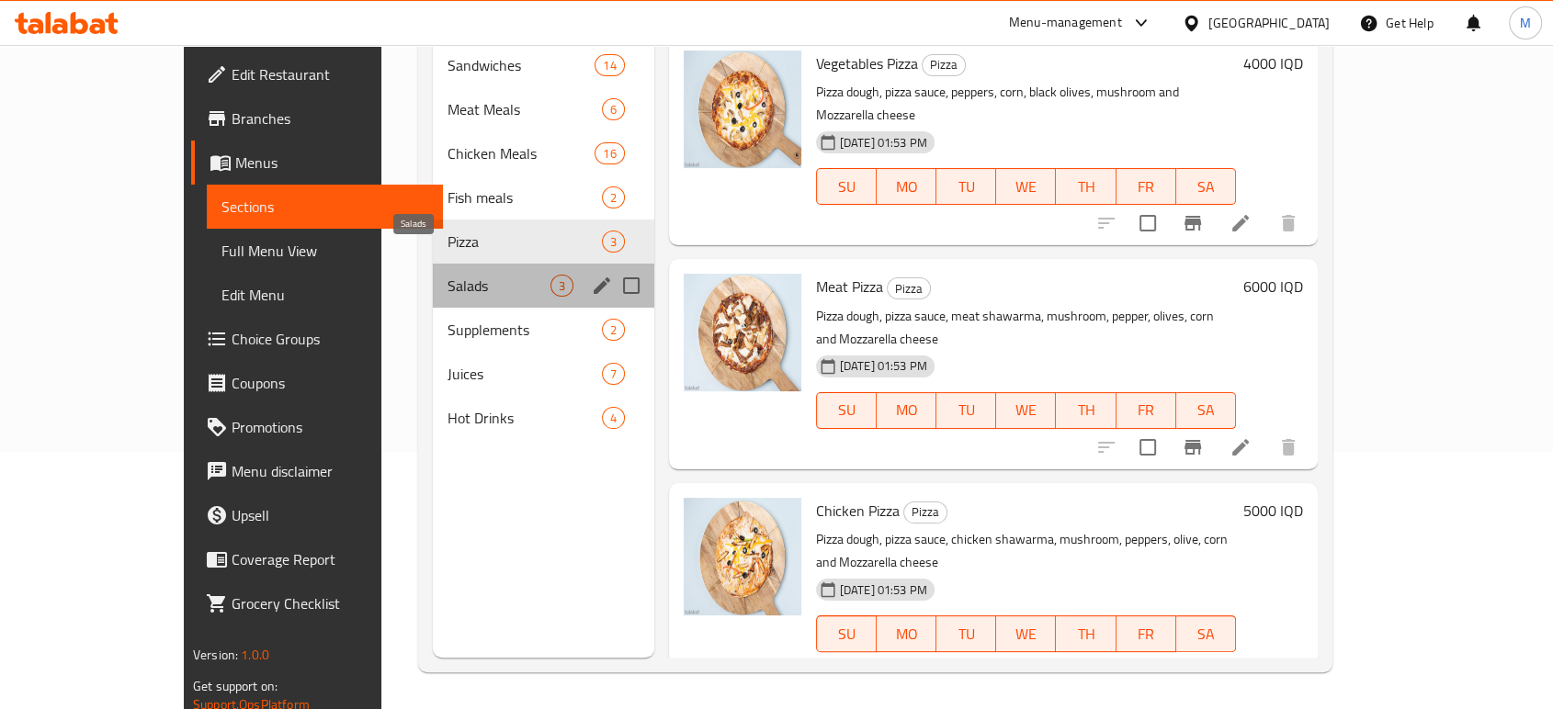
click at [475, 275] on span "Salads" at bounding box center [499, 286] width 103 height 22
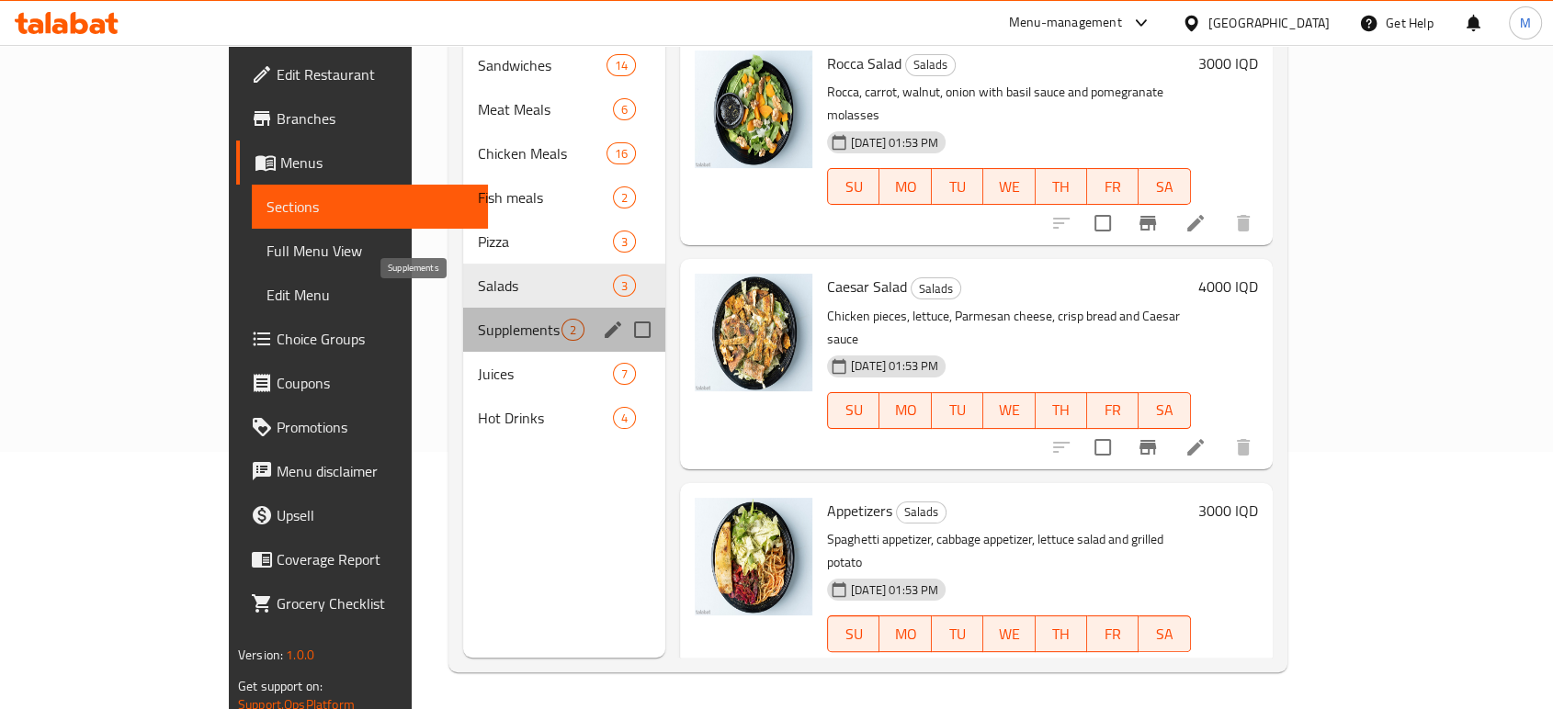
click at [492, 319] on span "Supplements" at bounding box center [520, 330] width 84 height 22
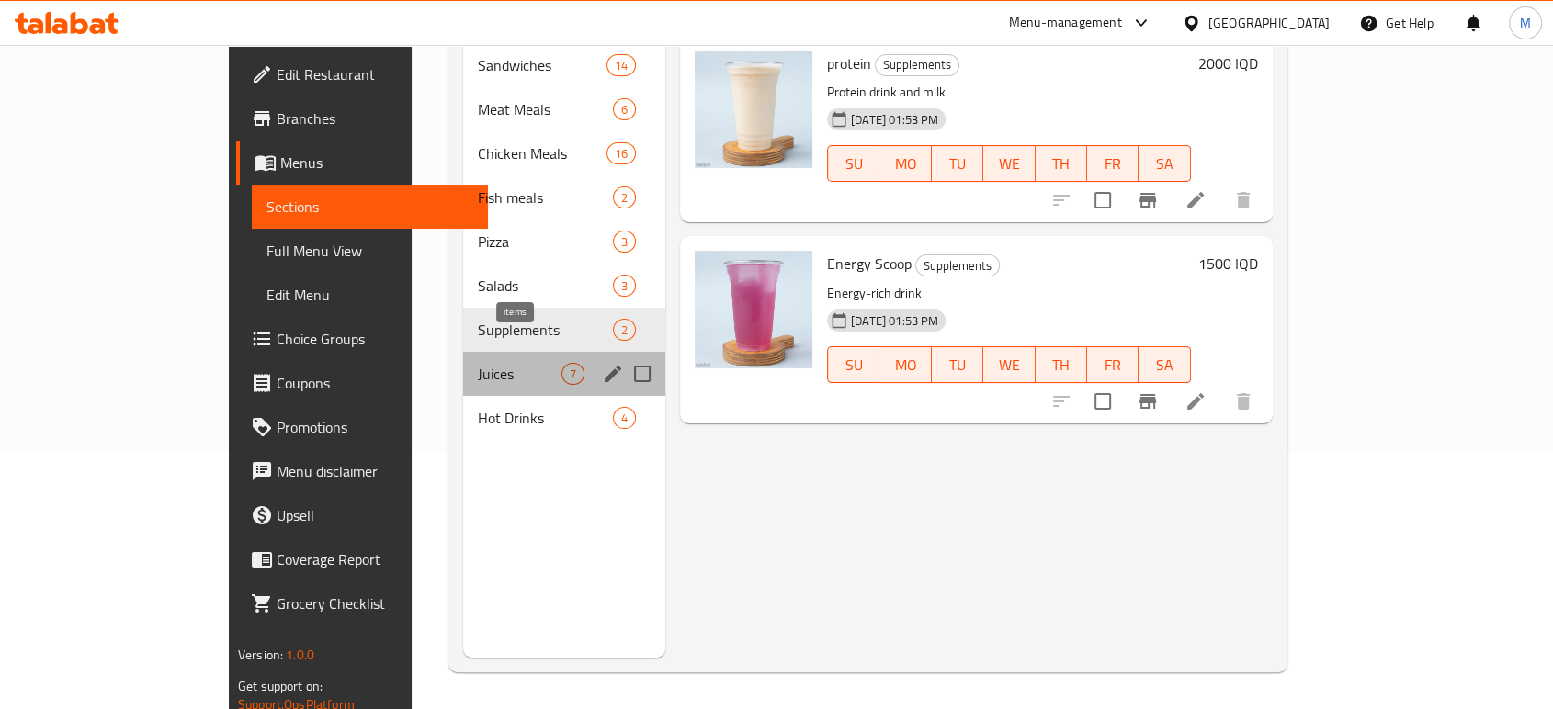
click at [562, 366] on span "7" at bounding box center [572, 374] width 21 height 17
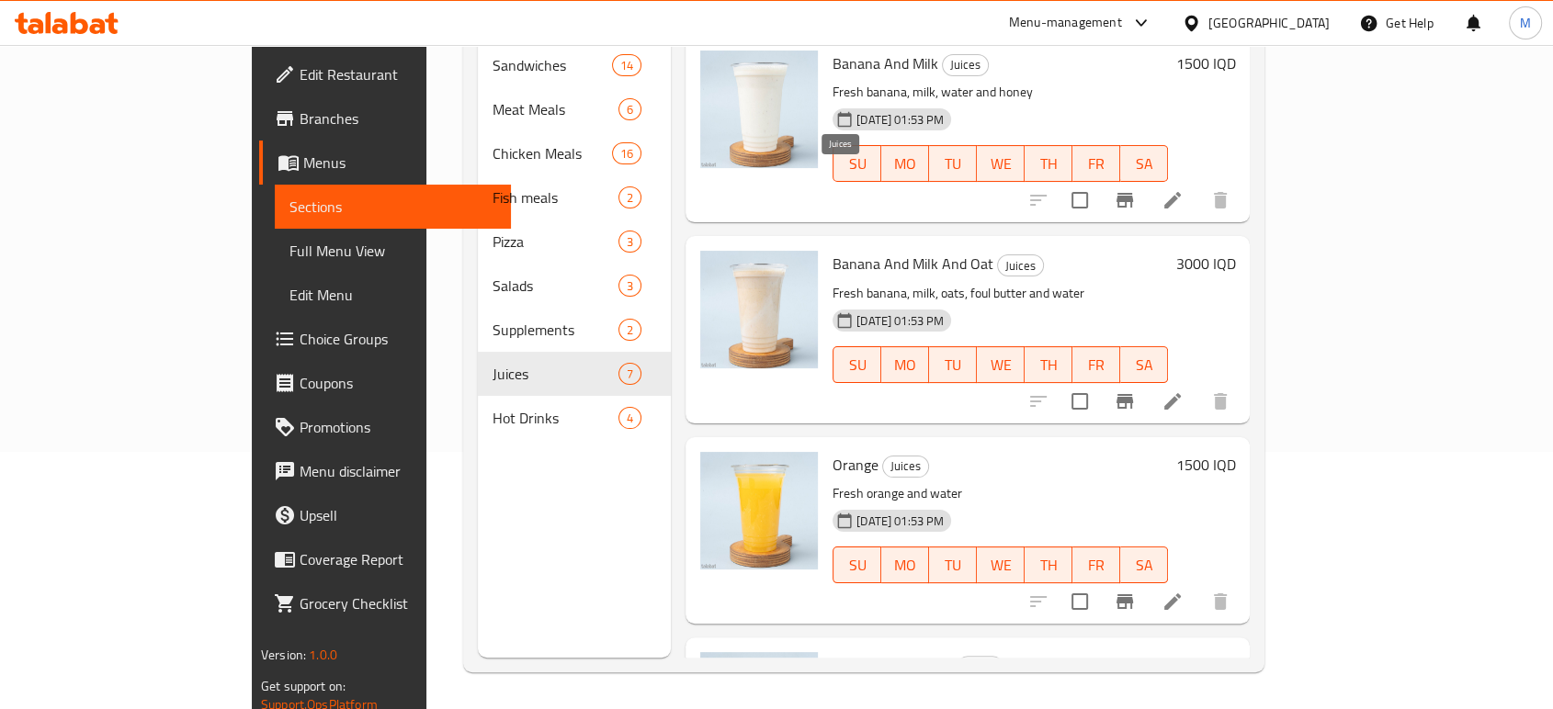
scroll to position [742, 0]
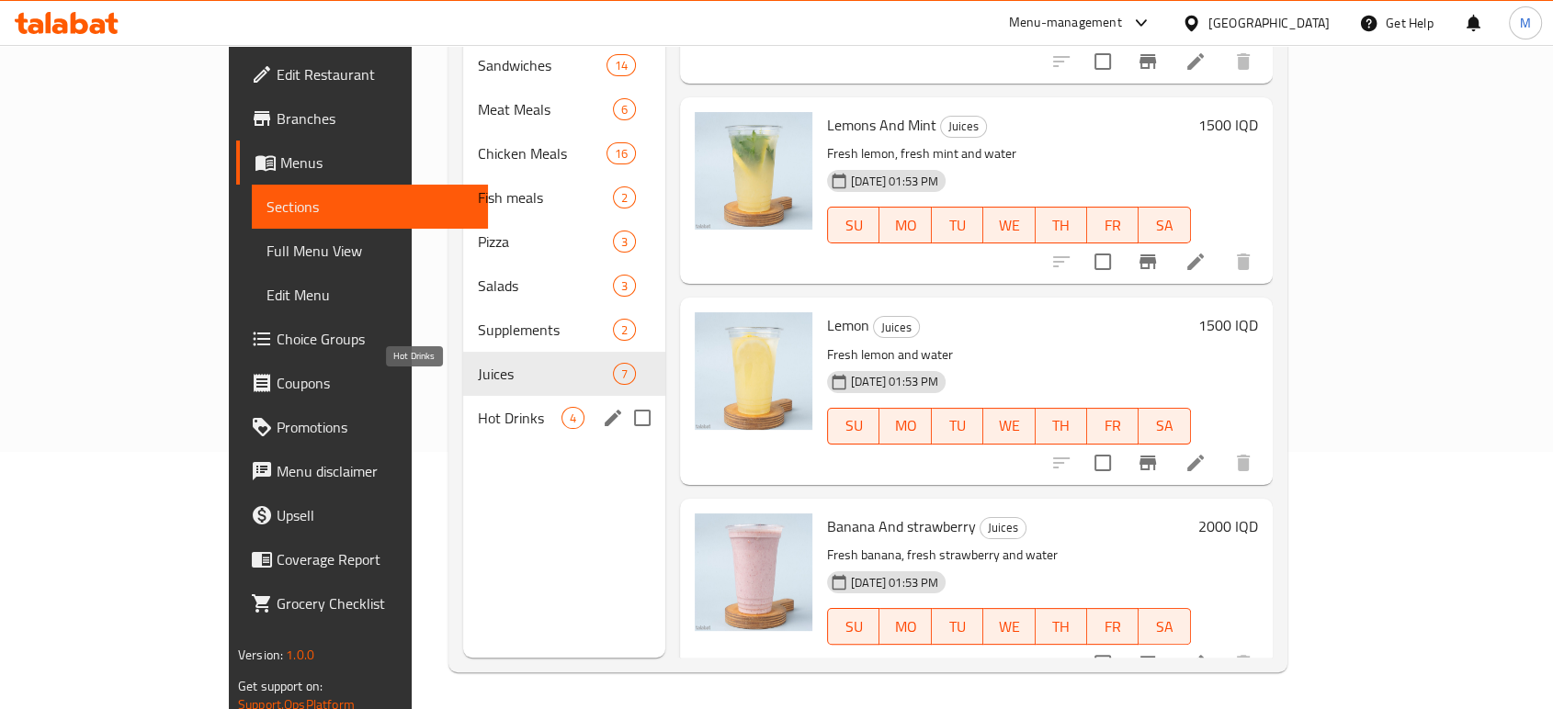
click at [478, 407] on span "Hot Drinks" at bounding box center [520, 418] width 84 height 22
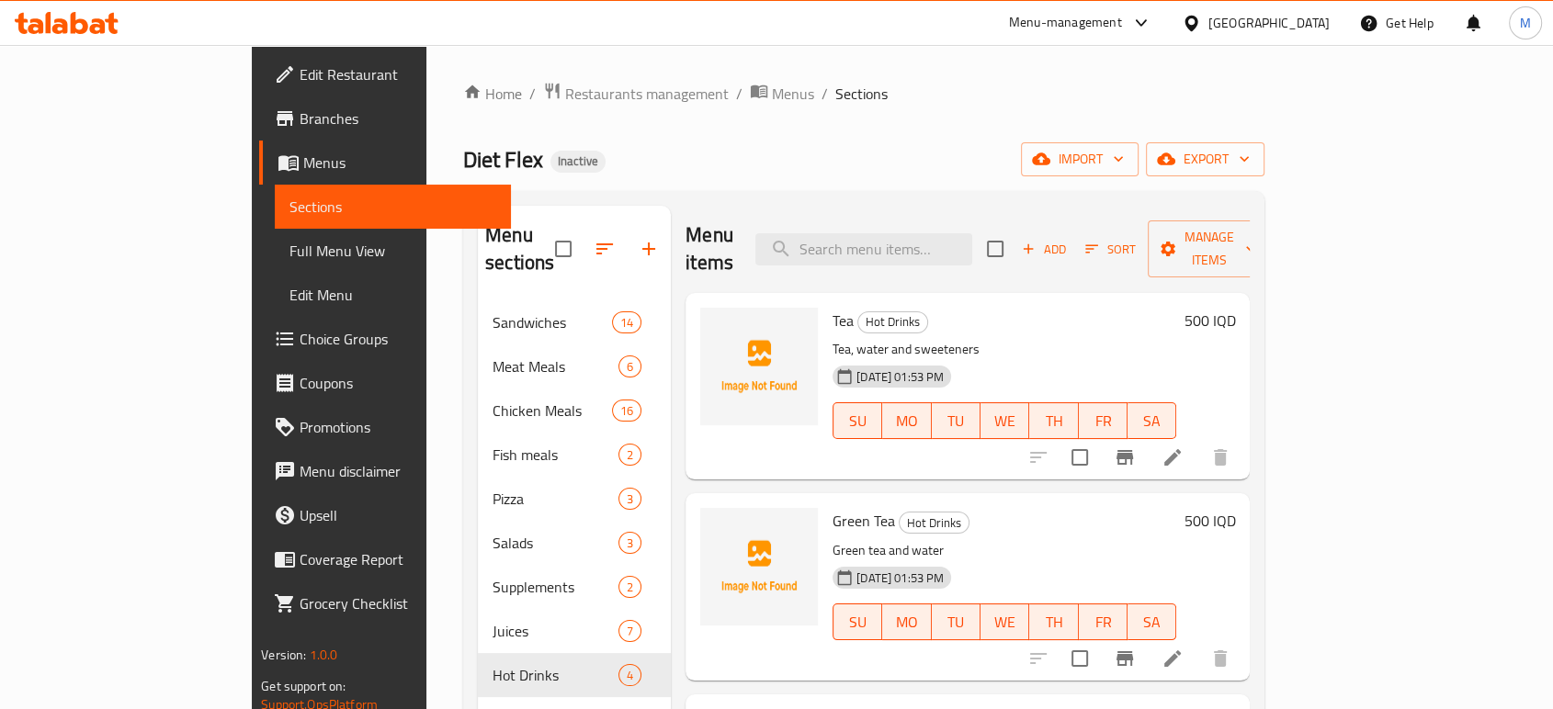
click at [463, 155] on span "Diet Flex" at bounding box center [503, 159] width 80 height 41
copy span "Diet Flex"
click at [565, 93] on span "Restaurants management" at bounding box center [647, 94] width 164 height 22
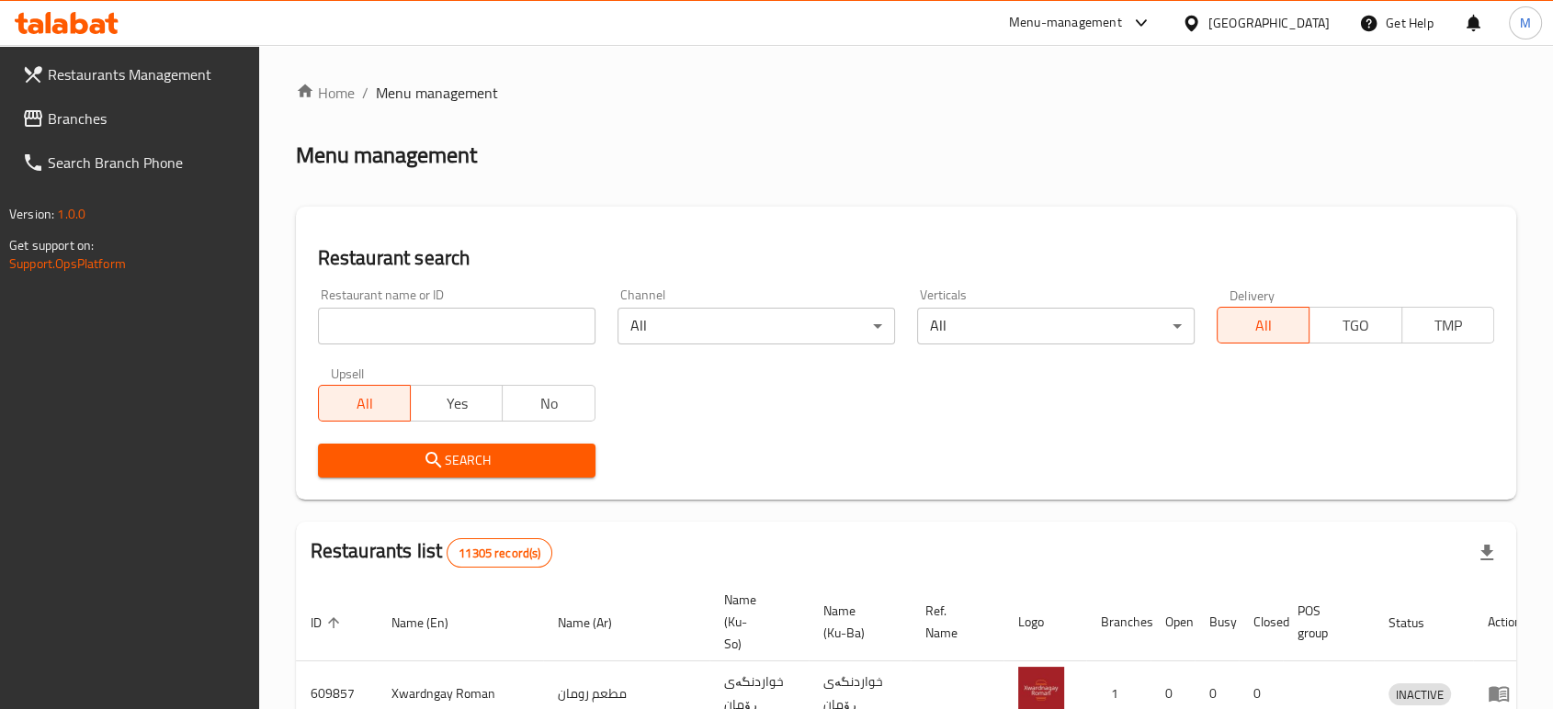
click at [430, 323] on input "search" at bounding box center [457, 326] width 278 height 37
paste input "DuDu MilkTea"
type input "DuDu MilkTea"
click at [392, 469] on span "Search" at bounding box center [457, 460] width 248 height 23
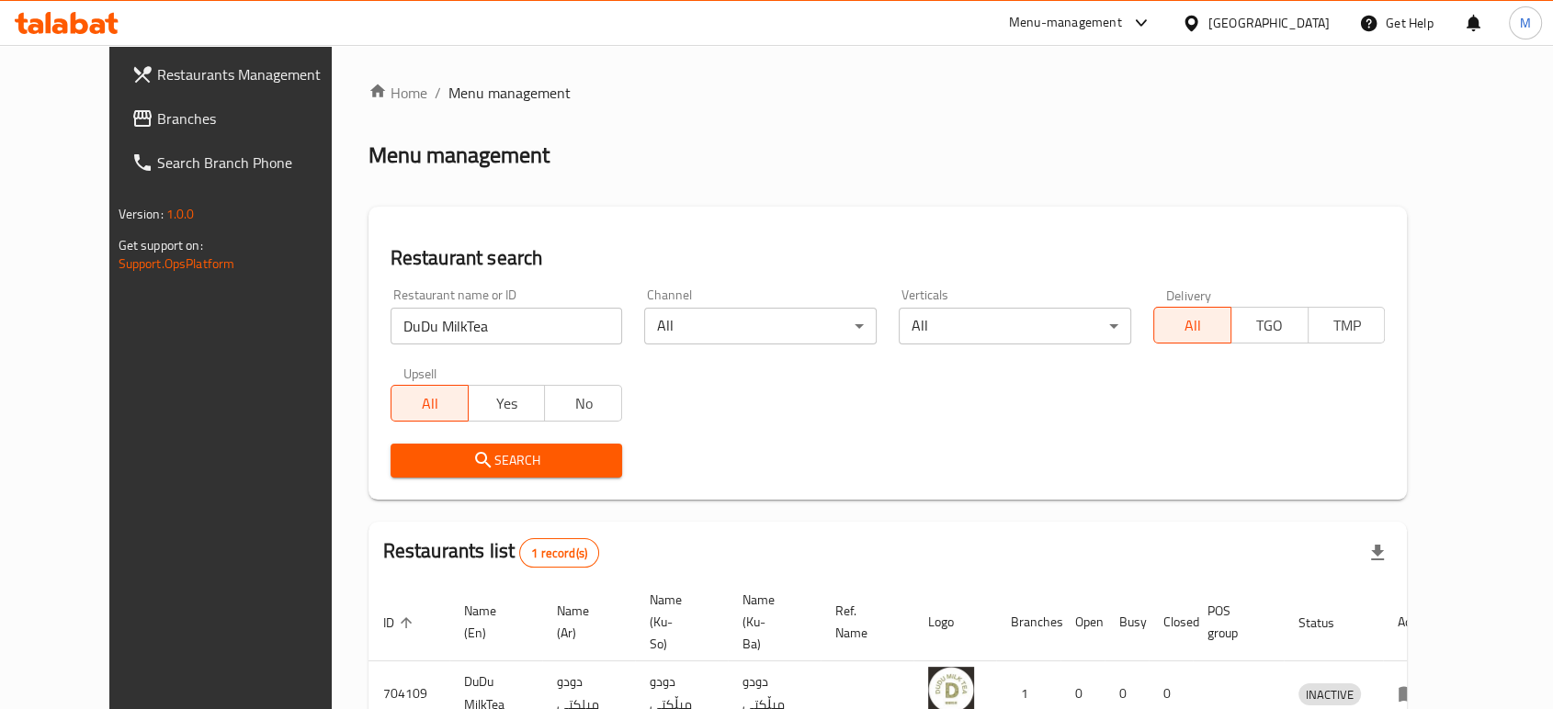
scroll to position [94, 0]
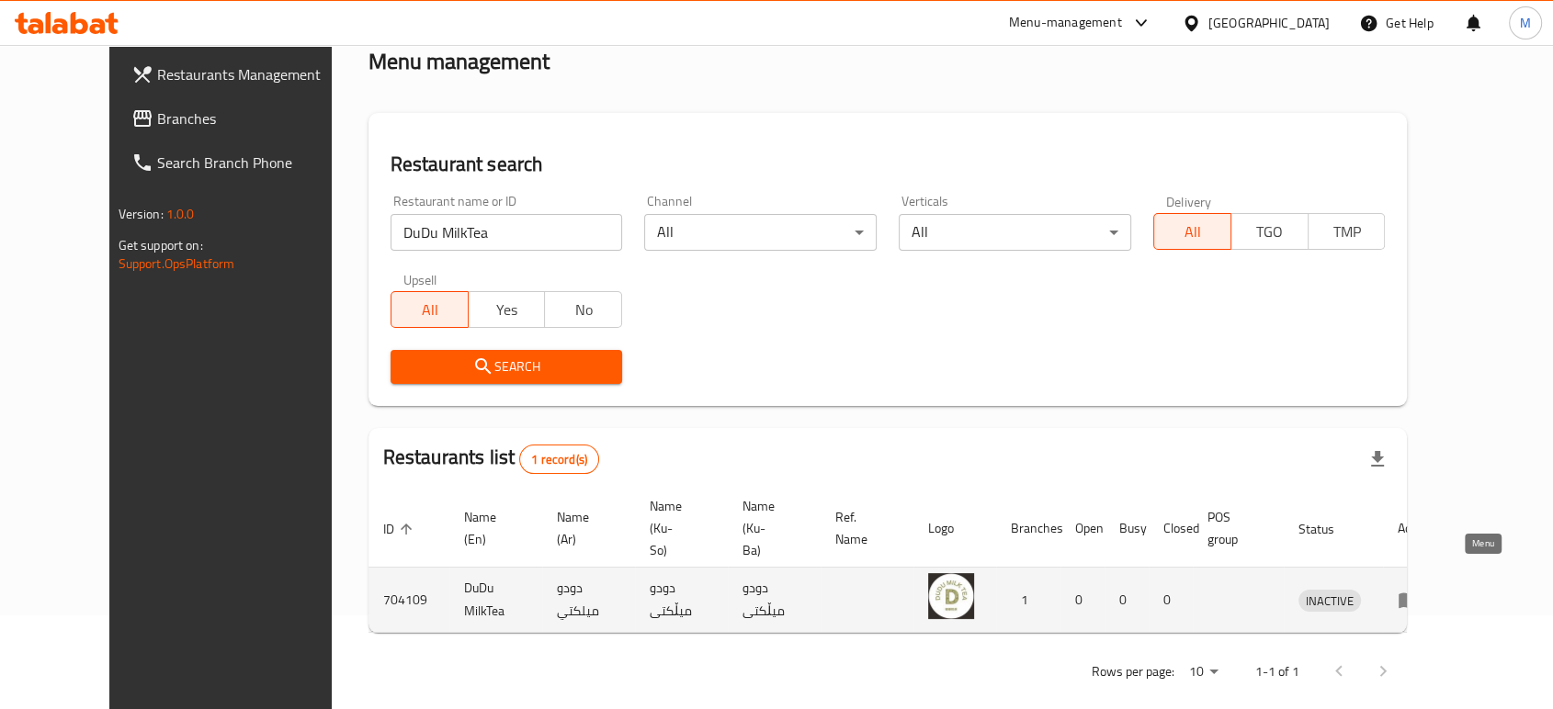
click at [1416, 597] on icon "enhanced table" at bounding box center [1413, 600] width 6 height 7
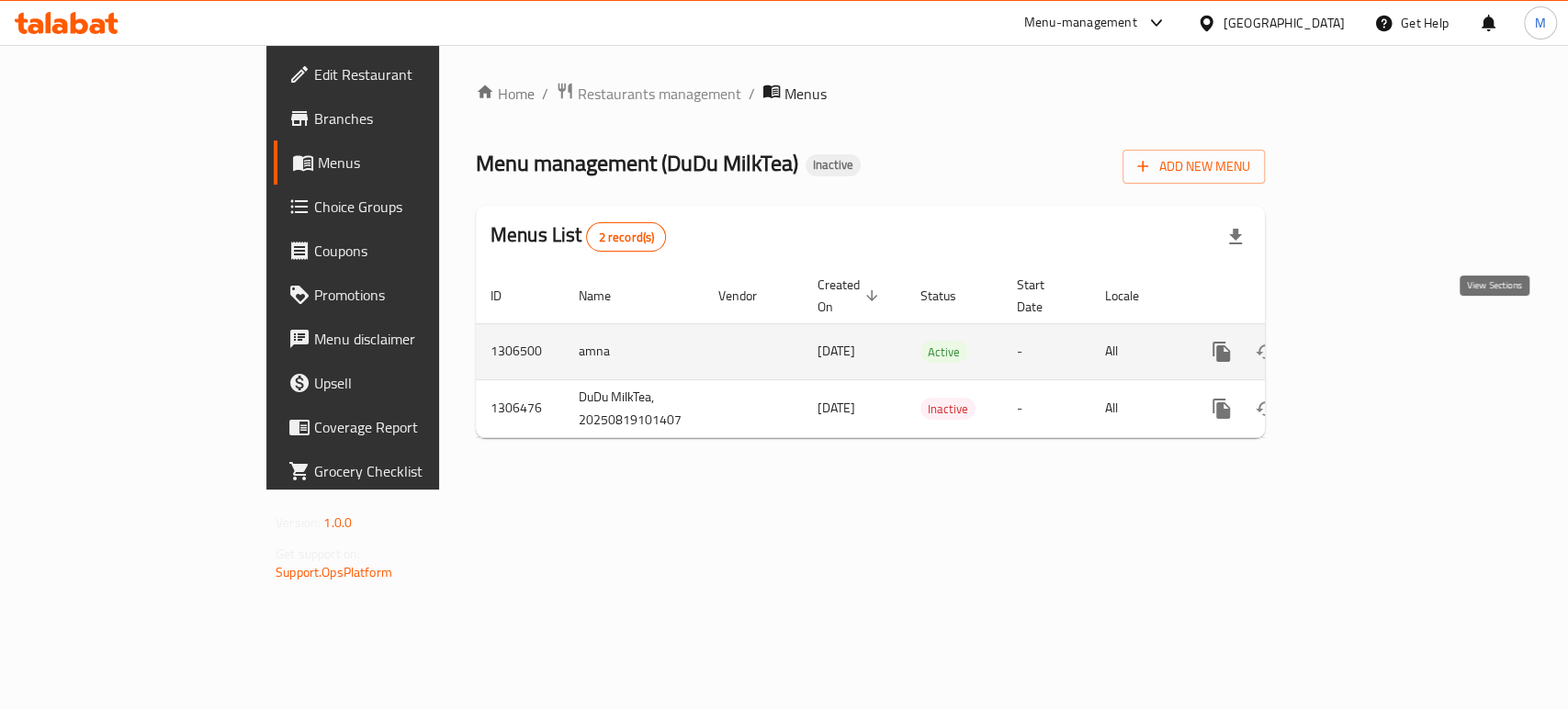
click at [1376, 344] on link "enhanced table" at bounding box center [1354, 352] width 44 height 44
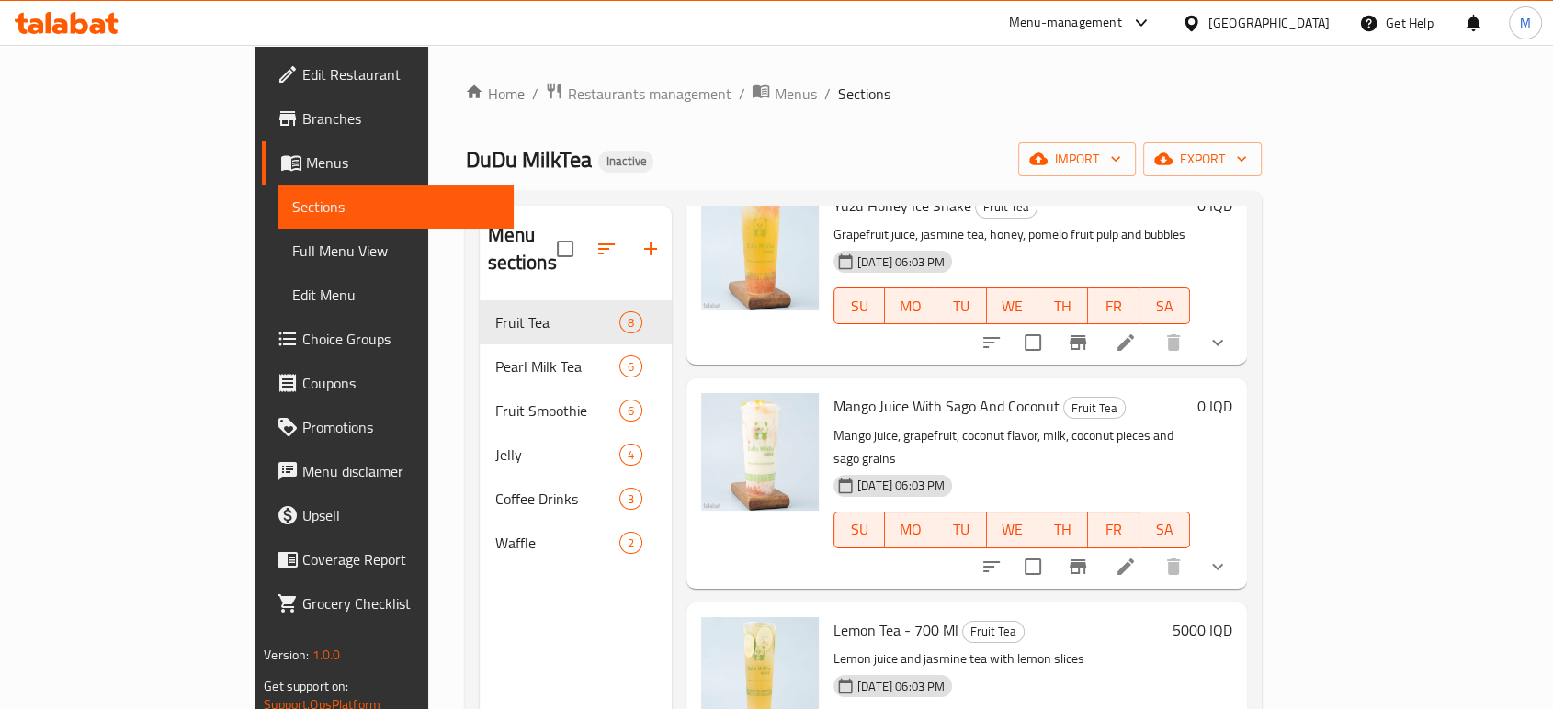
scroll to position [257, 0]
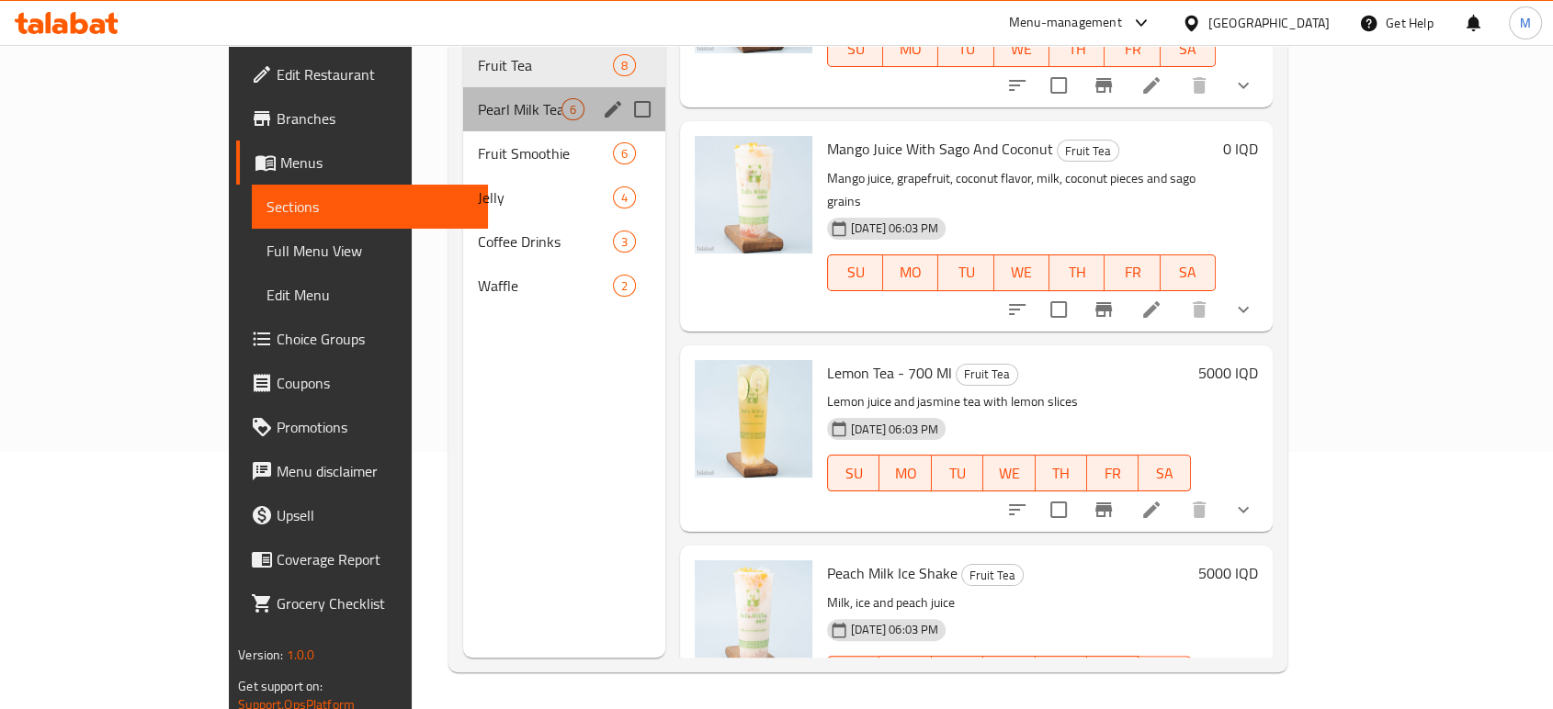
click at [478, 98] on span "Pearl Milk Tea" at bounding box center [520, 109] width 84 height 22
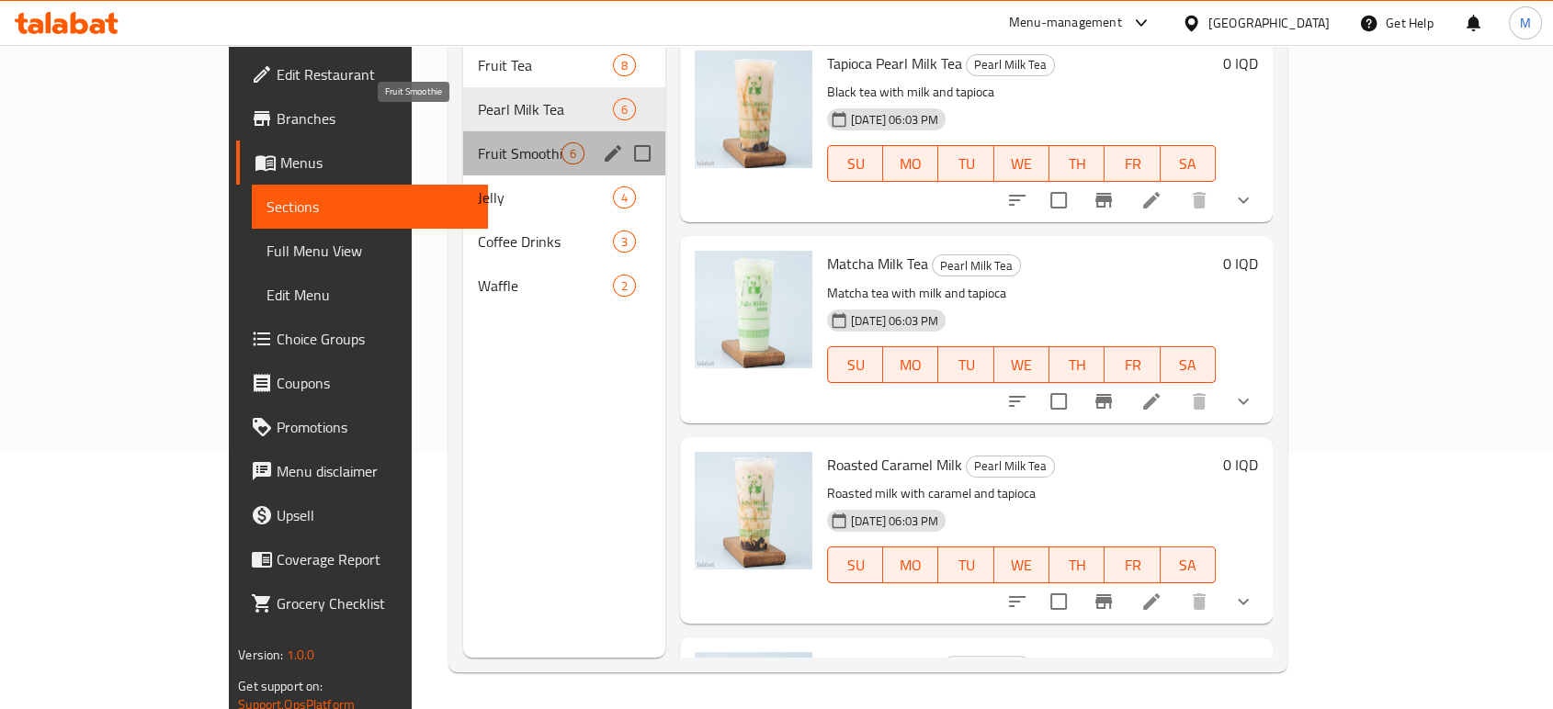
click at [478, 142] on span "Fruit Smoothie" at bounding box center [520, 153] width 84 height 22
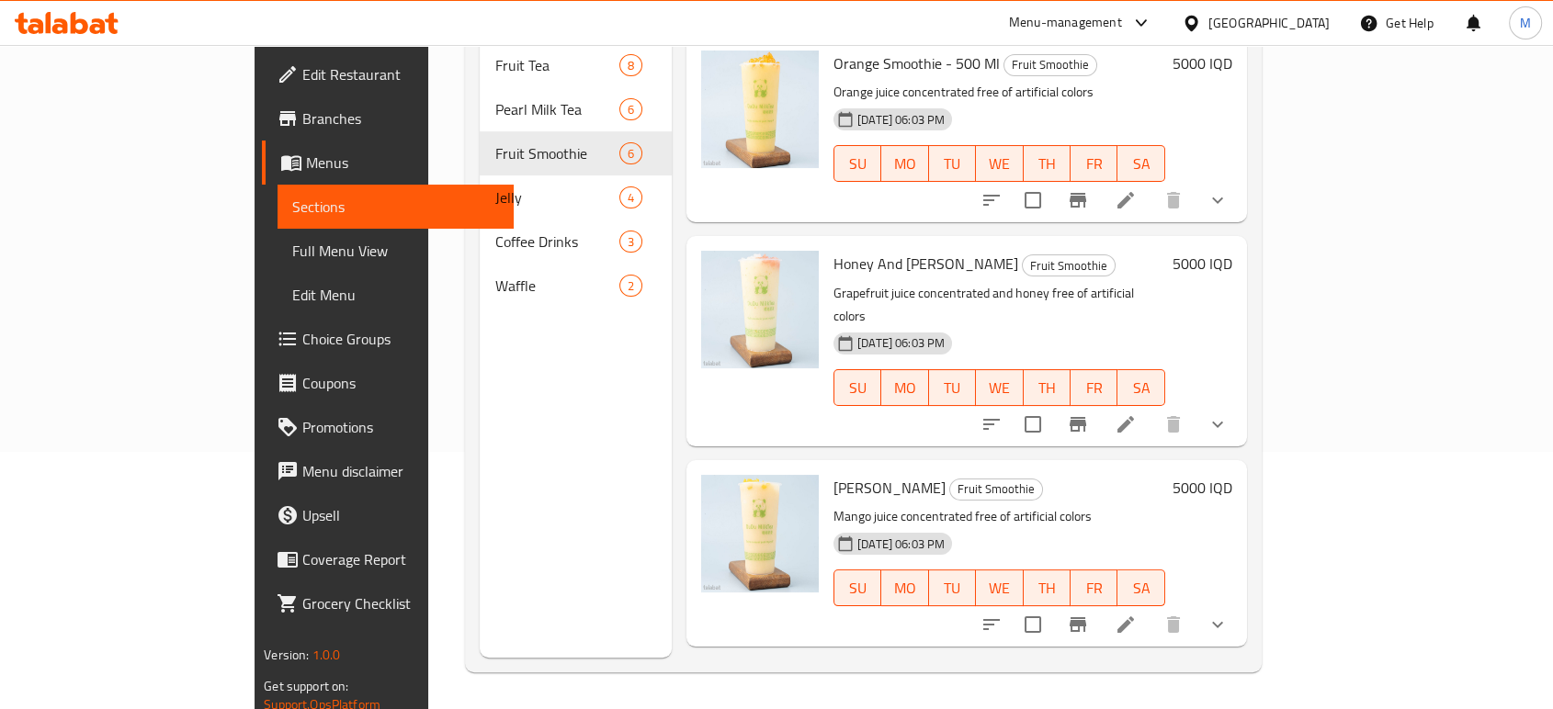
scroll to position [540, 0]
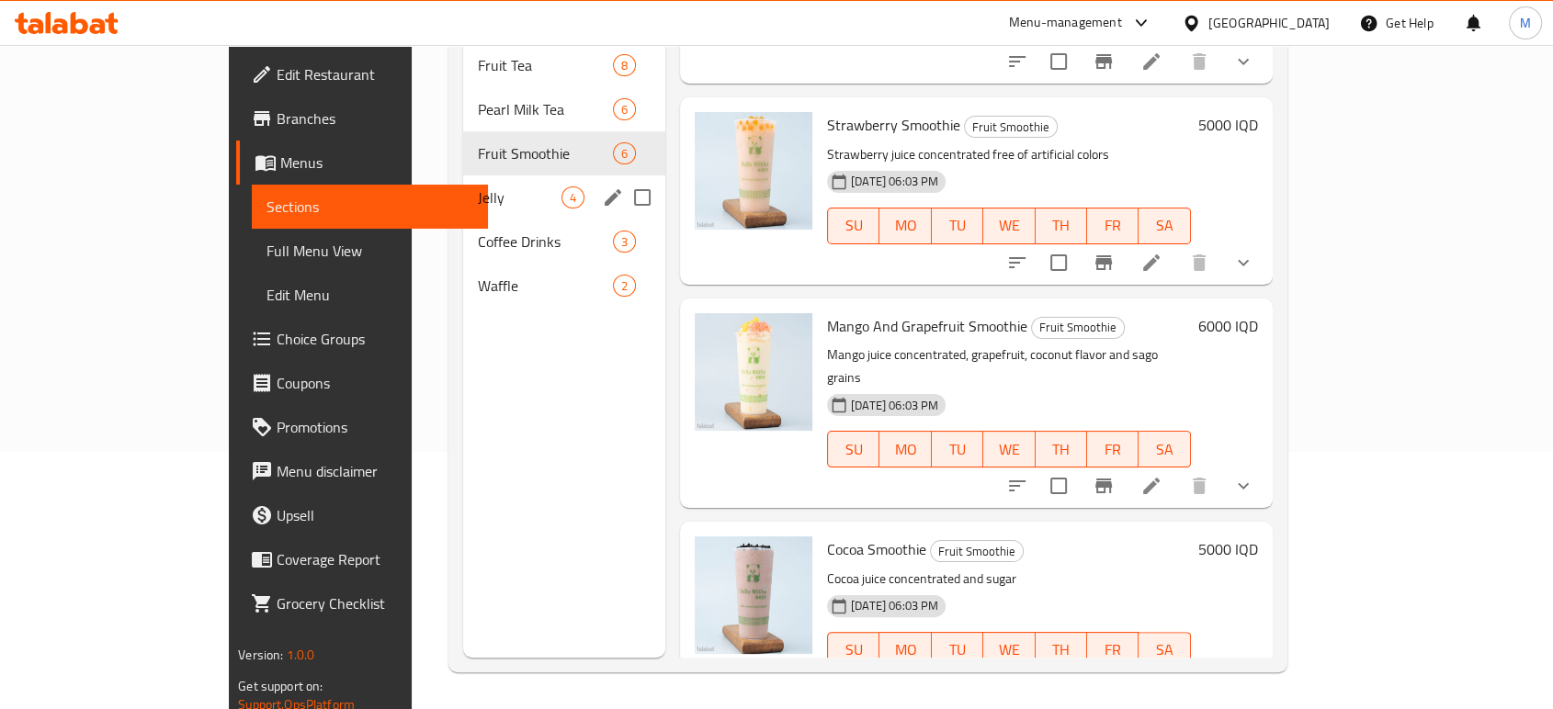
click at [463, 176] on div "Jelly 4" at bounding box center [564, 198] width 202 height 44
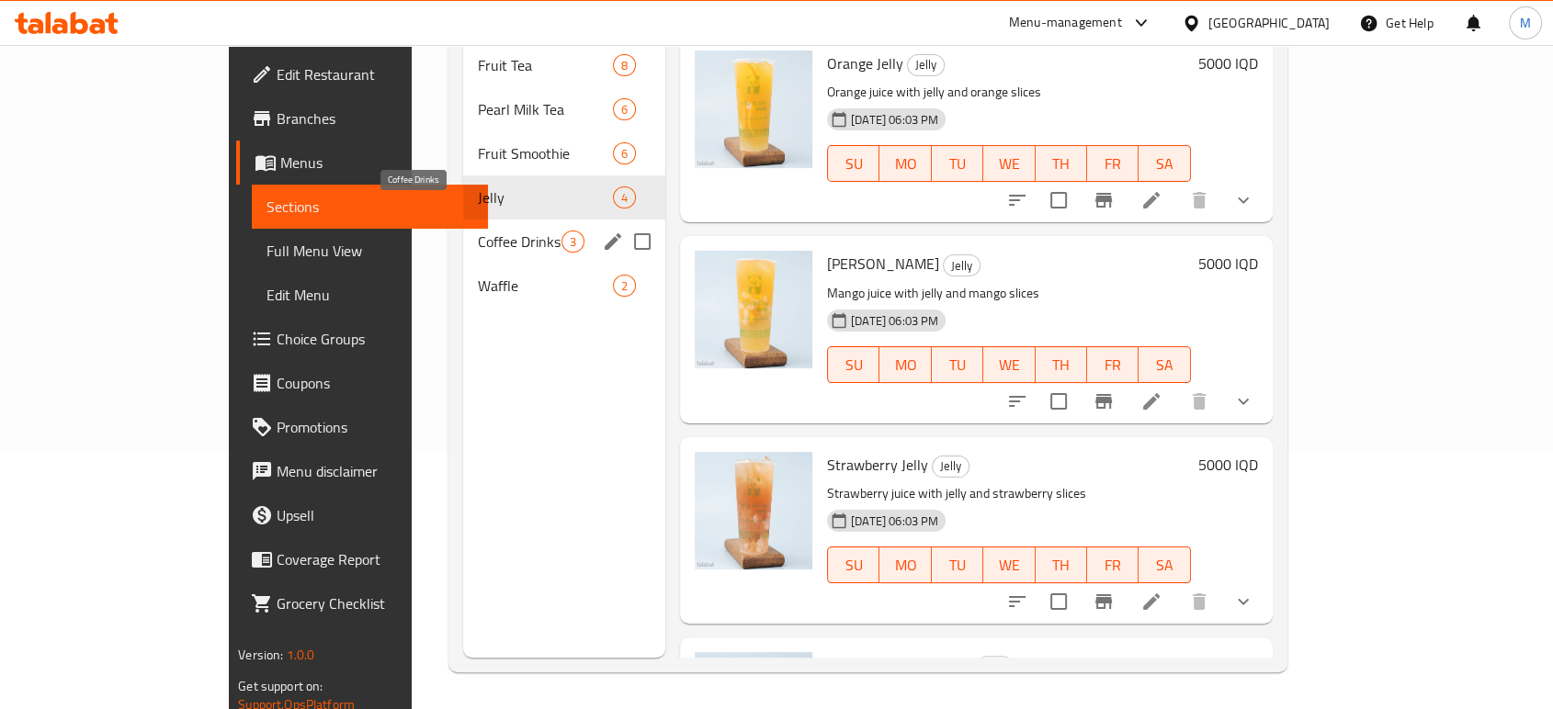
click at [478, 231] on span "Coffee Drinks" at bounding box center [520, 242] width 84 height 22
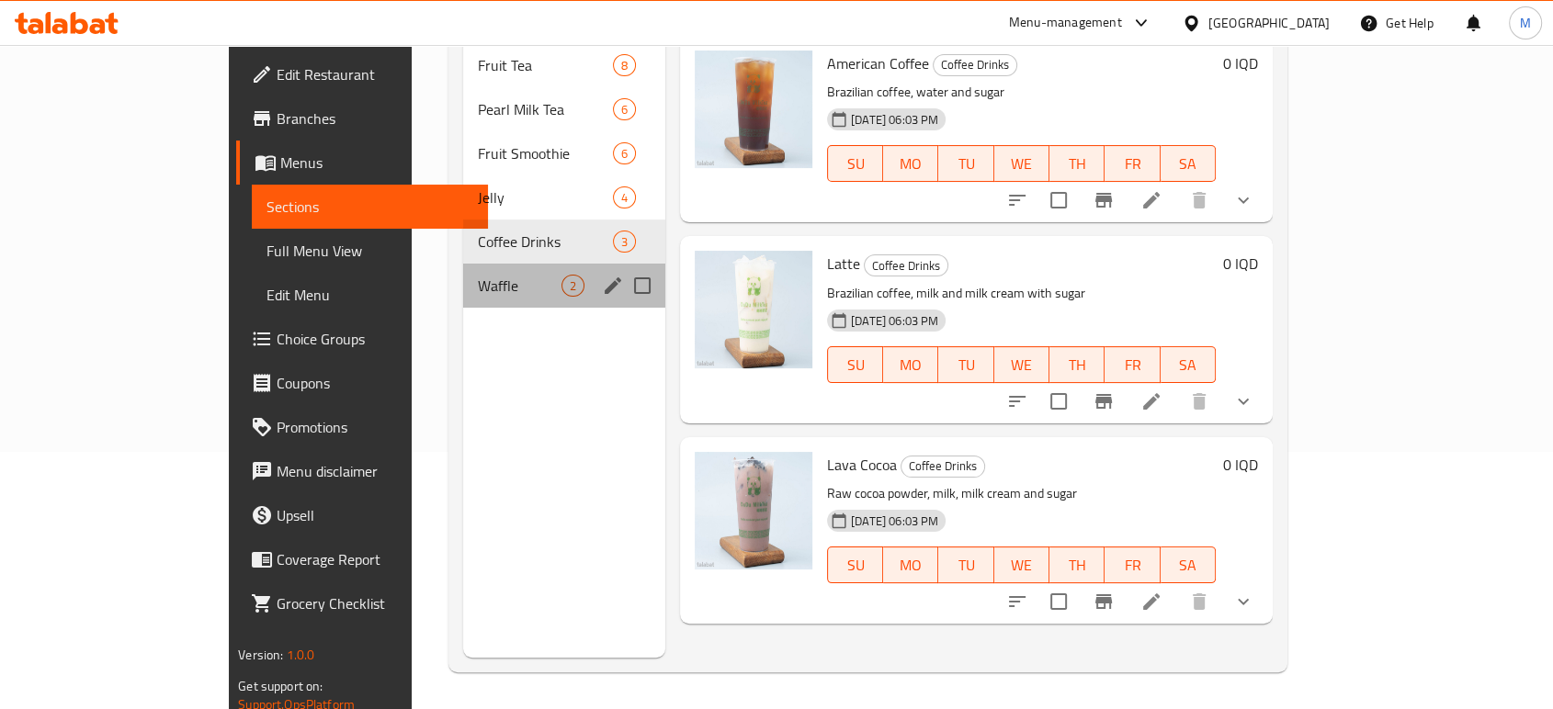
click at [463, 264] on div "Waffle 2" at bounding box center [564, 286] width 202 height 44
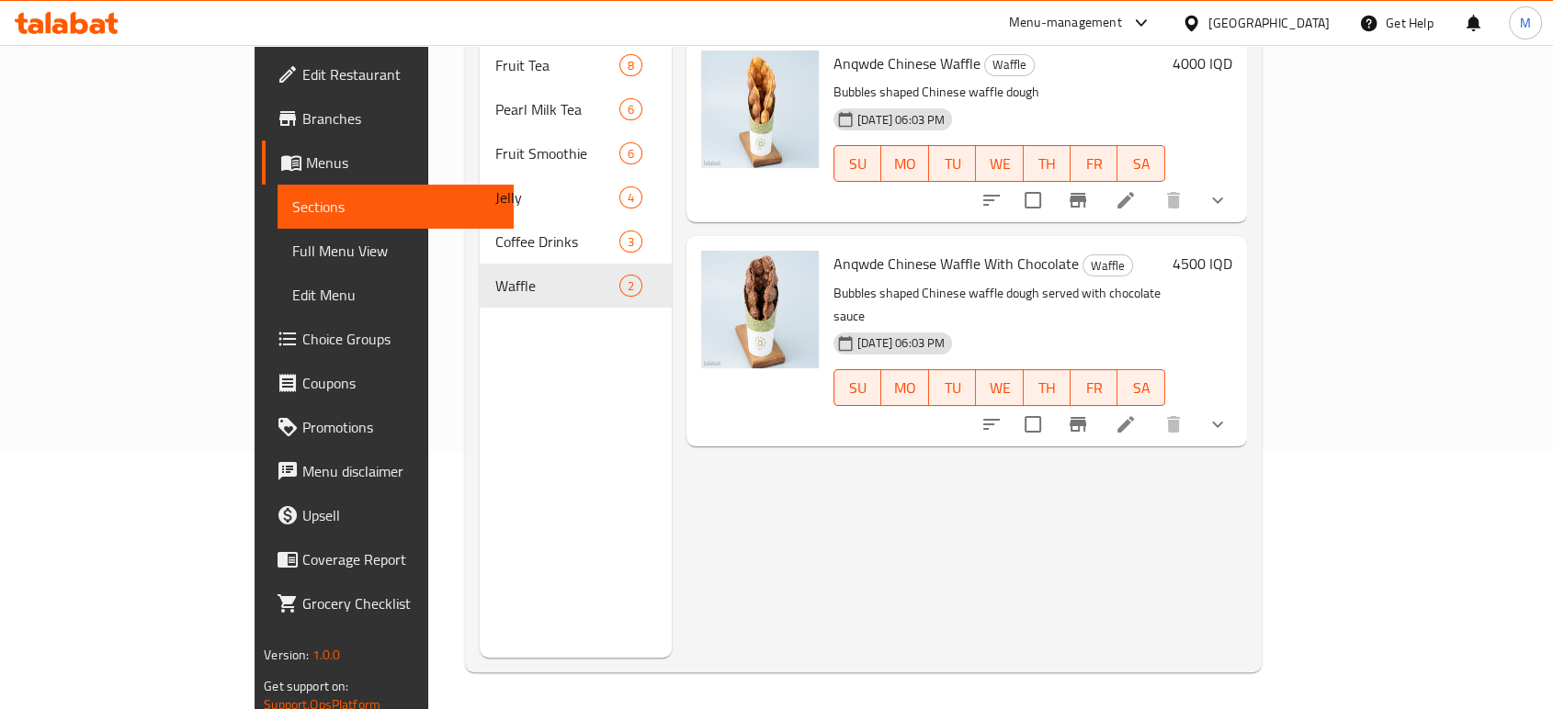
click at [949, 533] on div "Menu items Add Sort Manage items Anqwde Chinese Waffle Waffle Bubbles shaped Ch…" at bounding box center [959, 303] width 575 height 709
click at [302, 127] on span "Branches" at bounding box center [400, 119] width 197 height 22
